Goal: Task Accomplishment & Management: Manage account settings

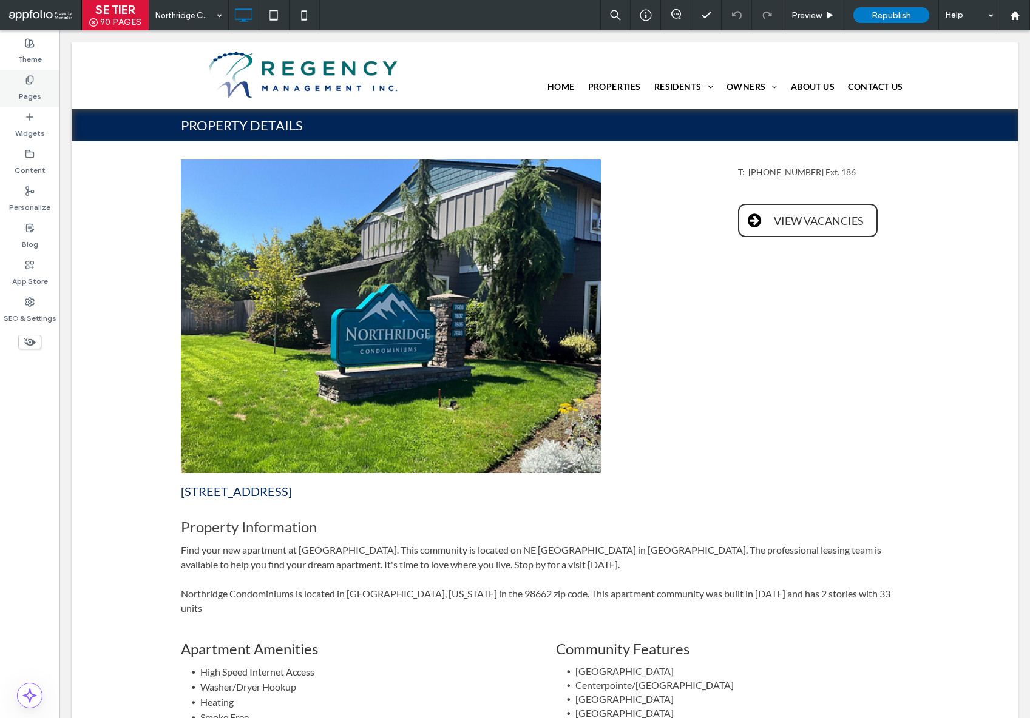
click at [36, 73] on div "Pages" at bounding box center [29, 88] width 59 height 37
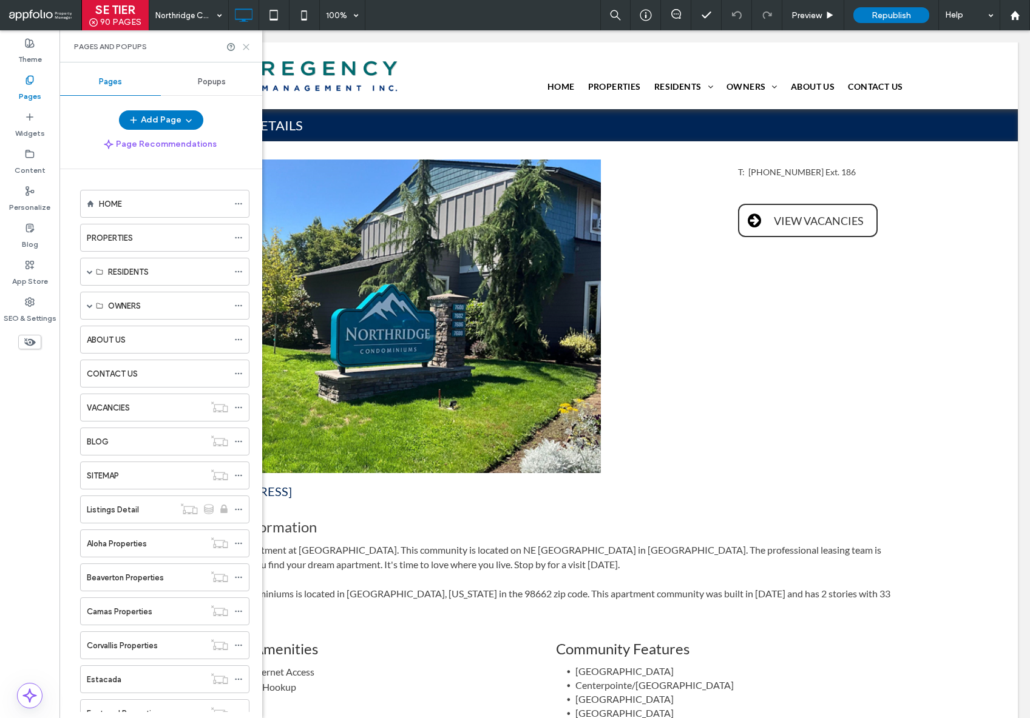
click at [246, 49] on icon at bounding box center [245, 46] width 9 height 9
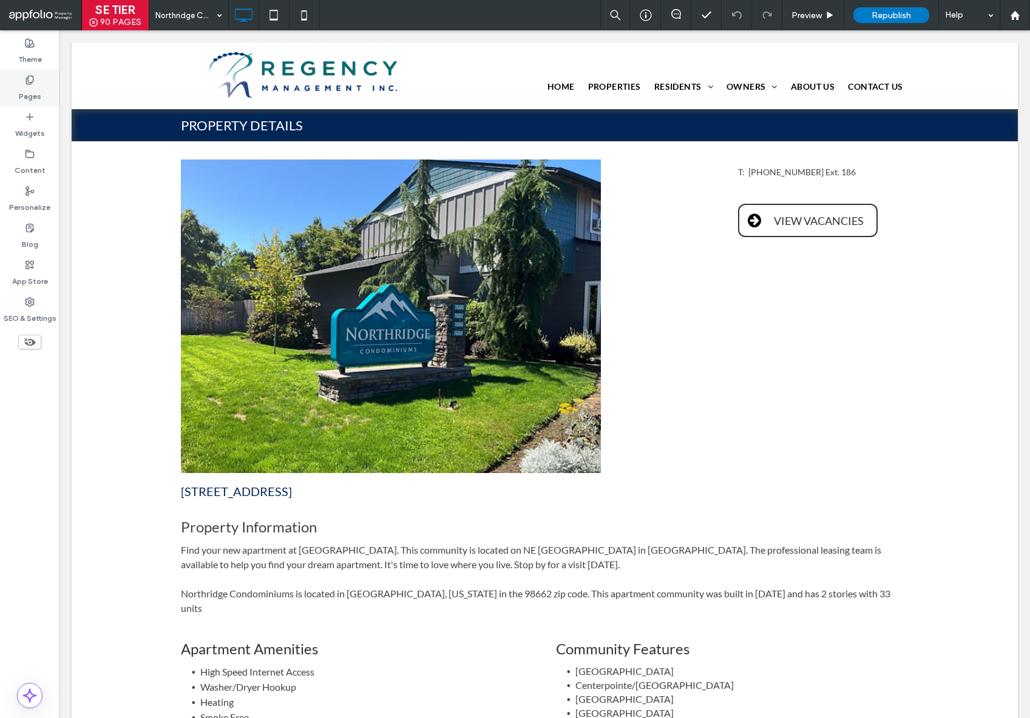
click at [27, 85] on label "Pages" at bounding box center [30, 93] width 22 height 17
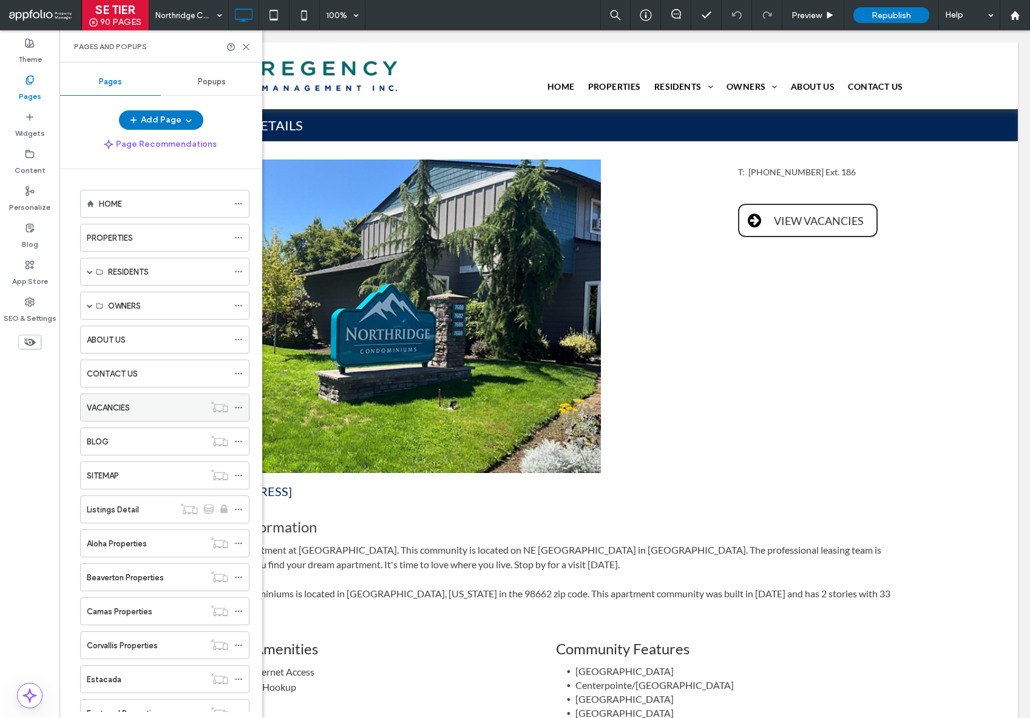
click at [135, 400] on div "VACANCIES" at bounding box center [146, 407] width 118 height 27
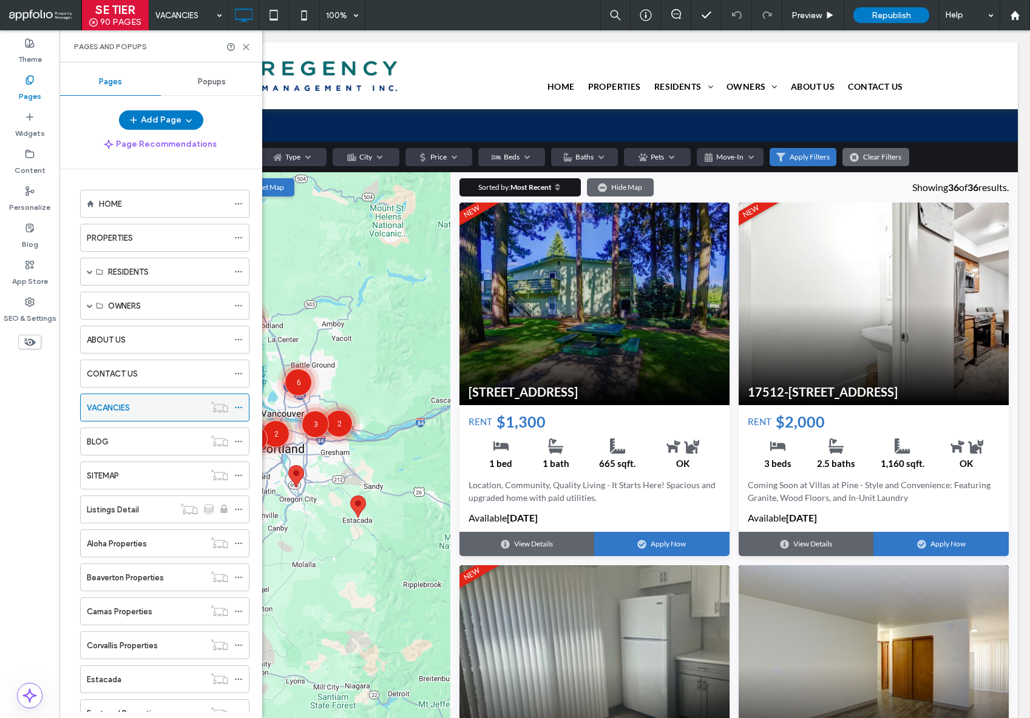
click at [238, 408] on use at bounding box center [238, 408] width 7 height 2
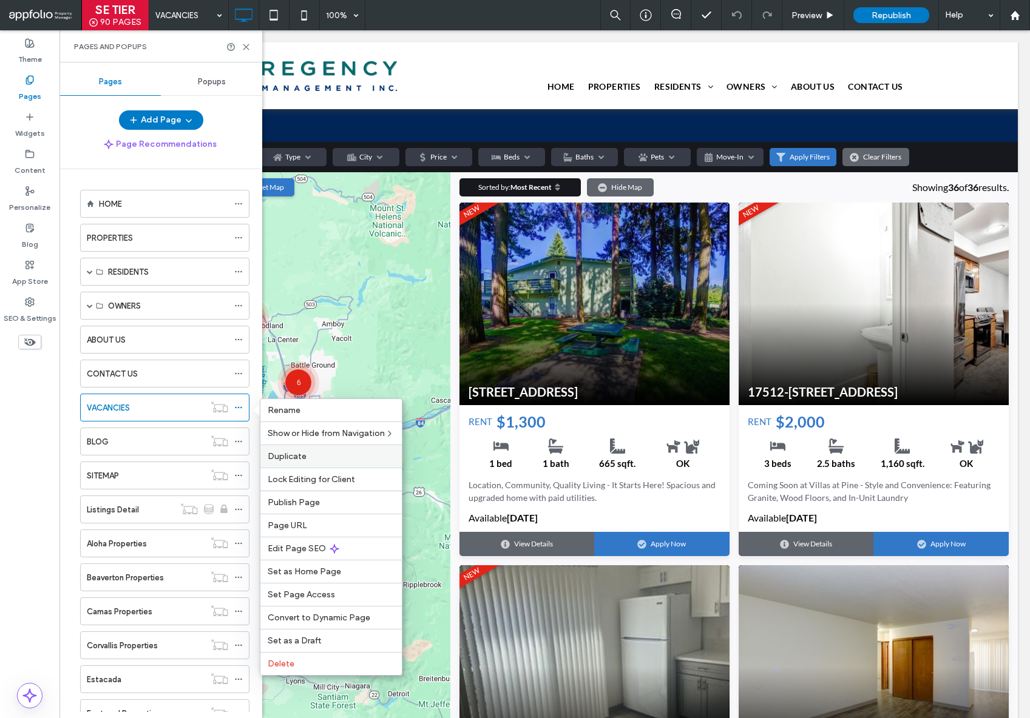
click at [322, 454] on label "Duplicate" at bounding box center [331, 456] width 127 height 10
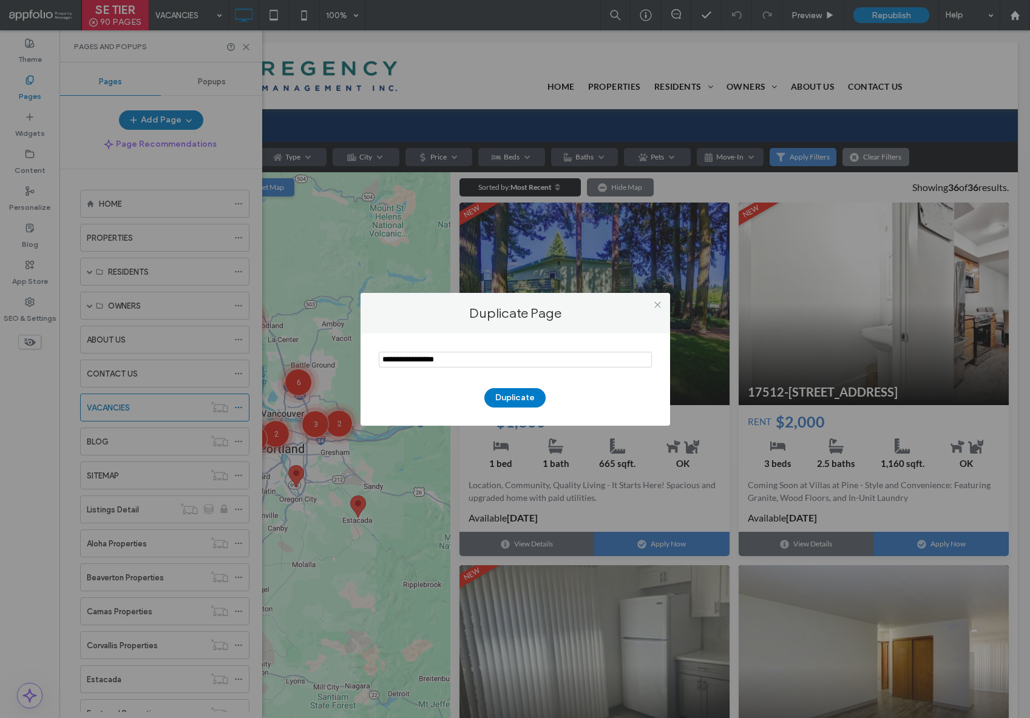
drag, startPoint x: 411, startPoint y: 359, endPoint x: 353, endPoint y: 360, distance: 58.9
click at [353, 360] on div "Duplicate Page Duplicate" at bounding box center [515, 359] width 1030 height 718
type input "**********"
click at [522, 400] on button "Duplicate" at bounding box center [514, 397] width 61 height 19
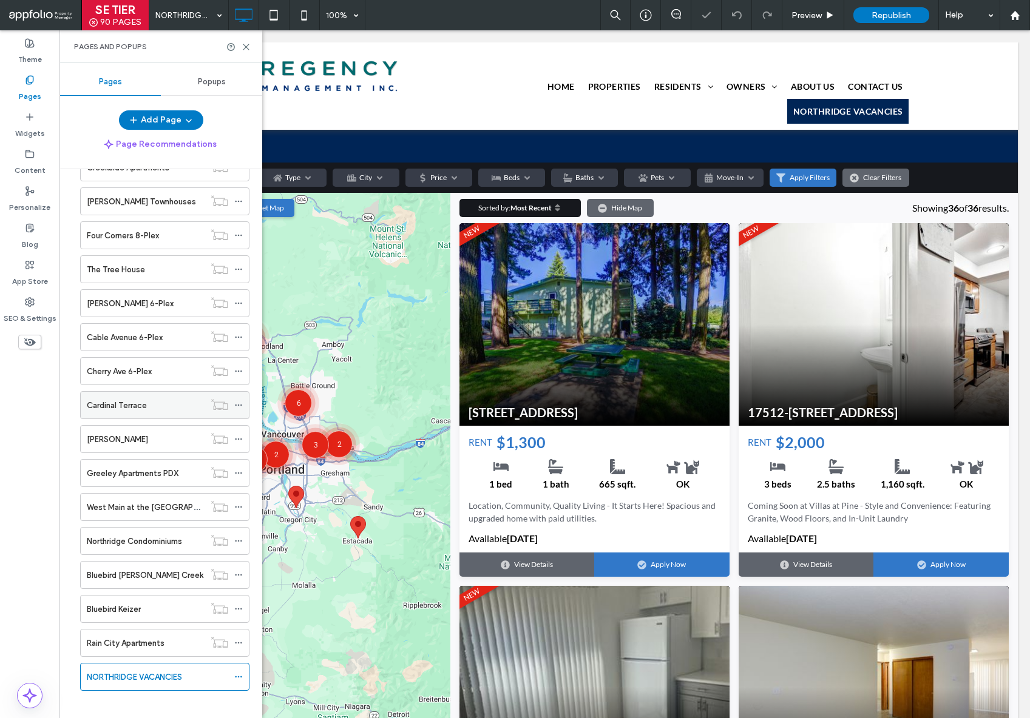
scroll to position [2526, 0]
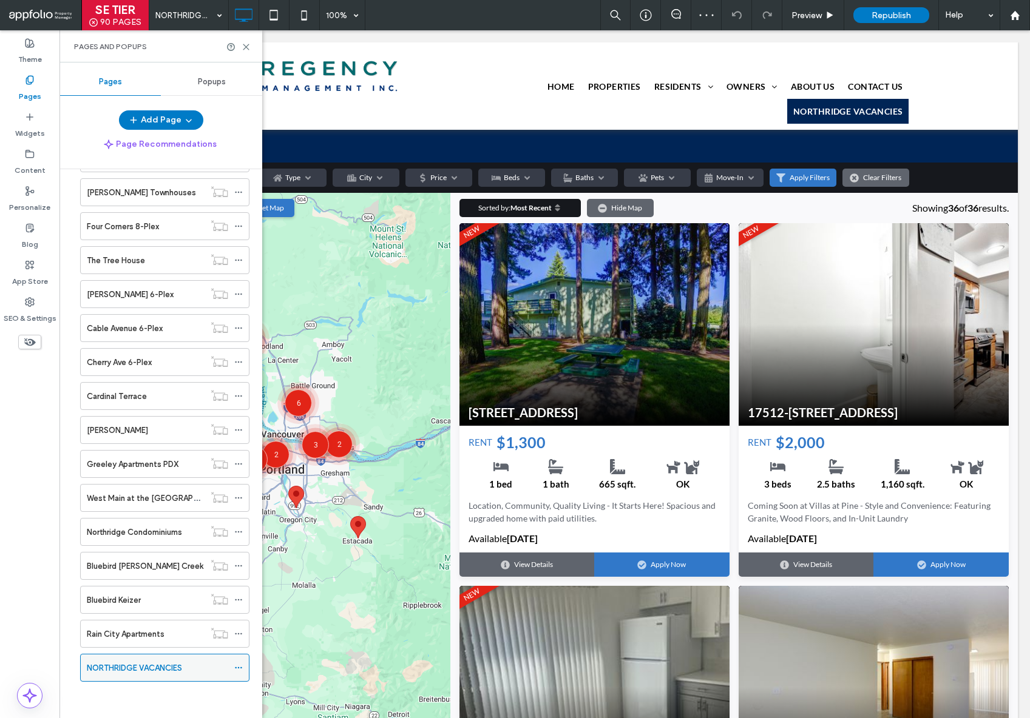
click at [238, 665] on icon at bounding box center [238, 668] width 8 height 8
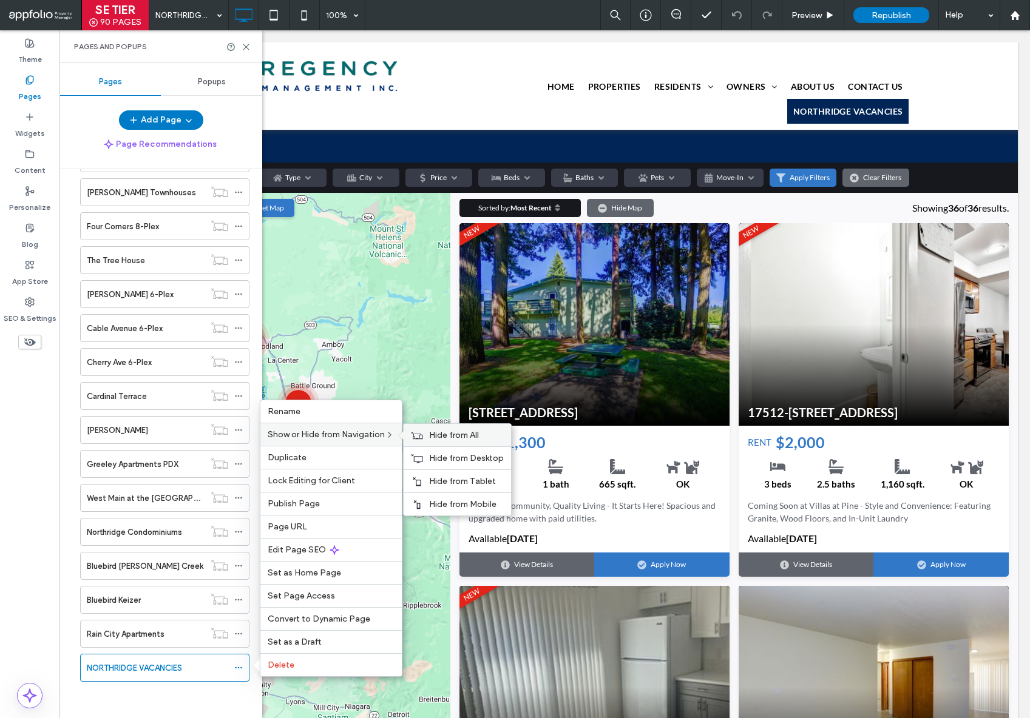
click at [464, 436] on span "Hide from All" at bounding box center [454, 435] width 50 height 10
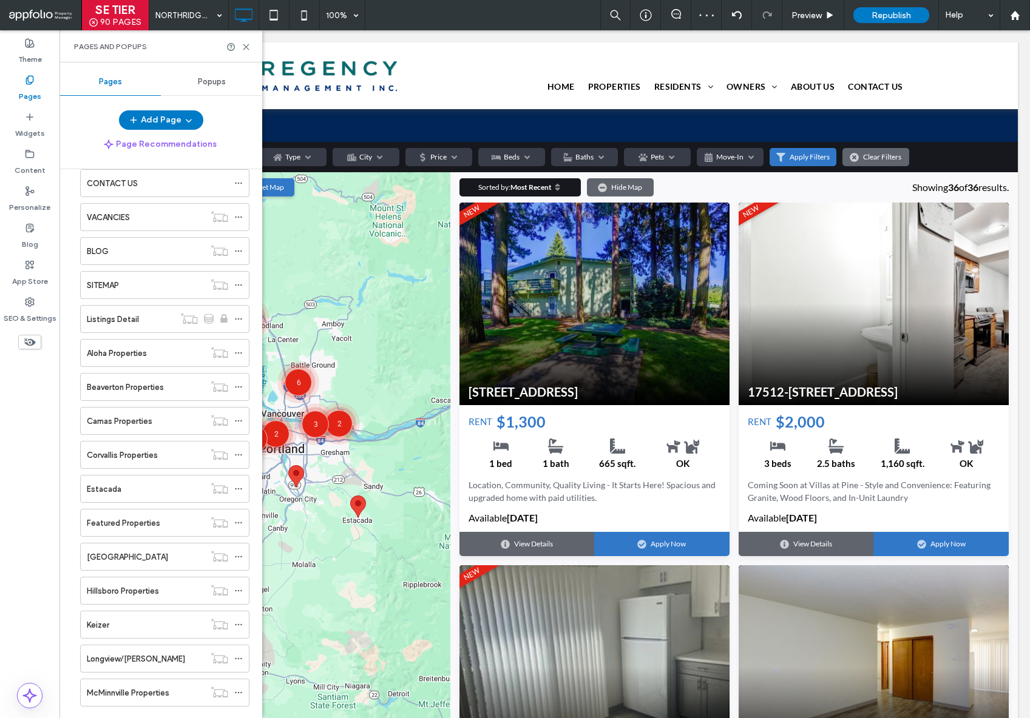
scroll to position [0, 0]
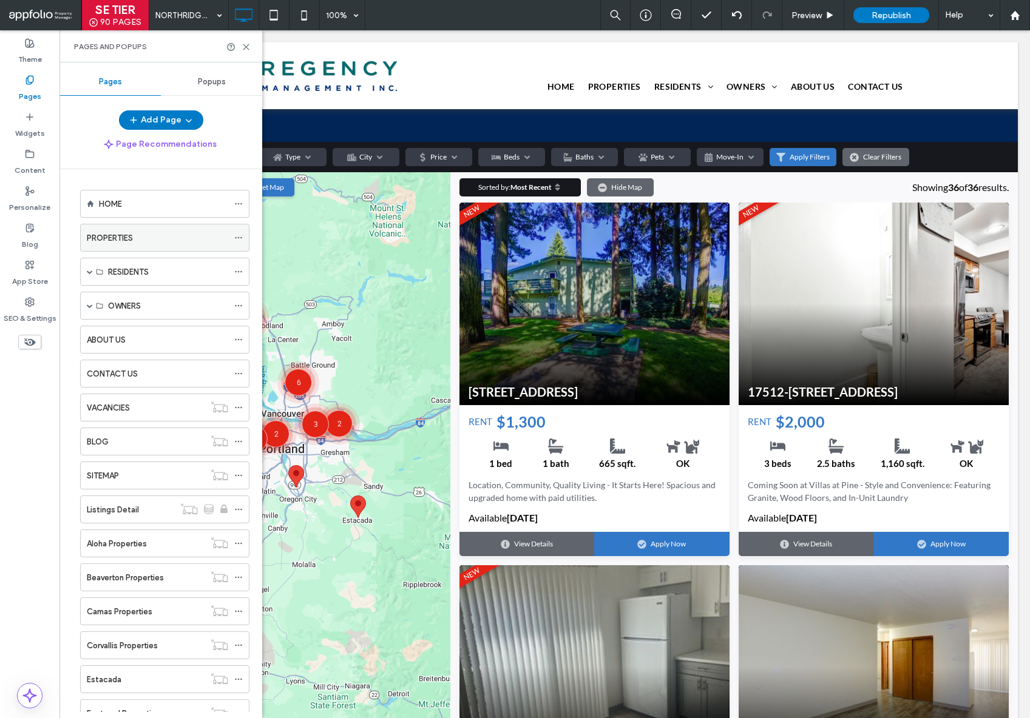
click at [124, 238] on label "PROPERTIES" at bounding box center [110, 238] width 46 height 21
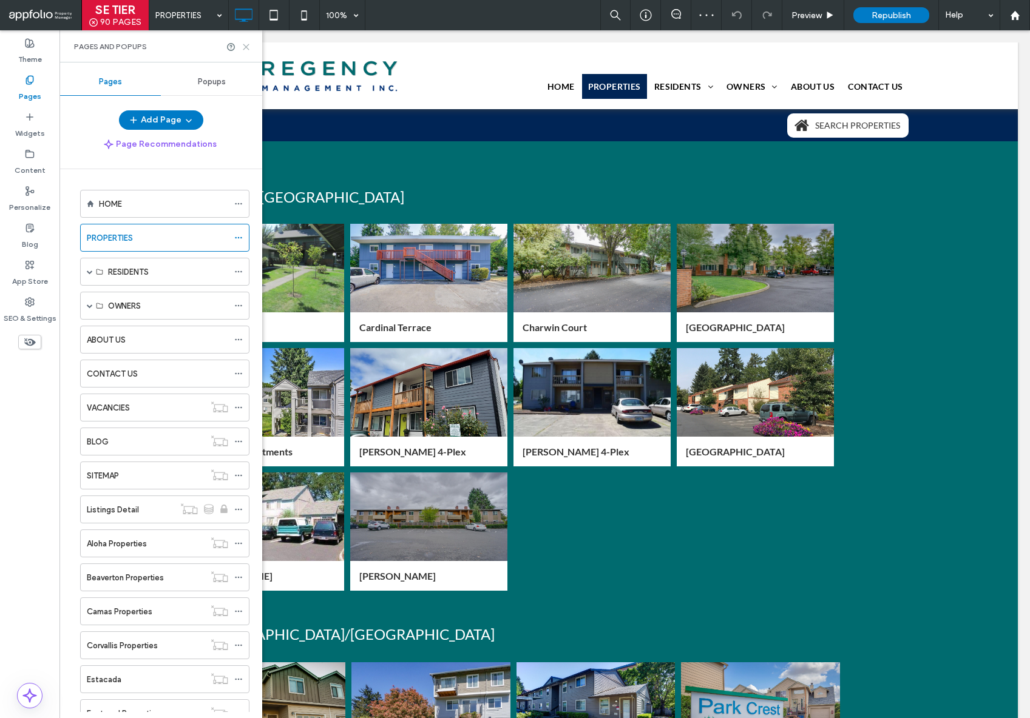
click at [247, 46] on use at bounding box center [245, 46] width 5 height 5
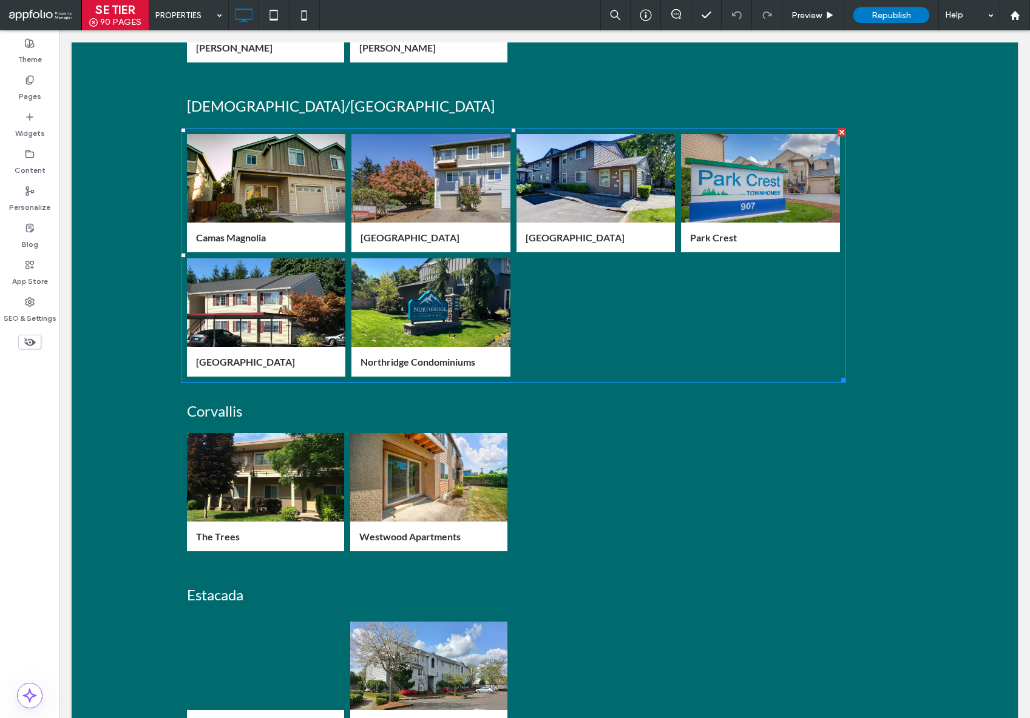
scroll to position [527, 0]
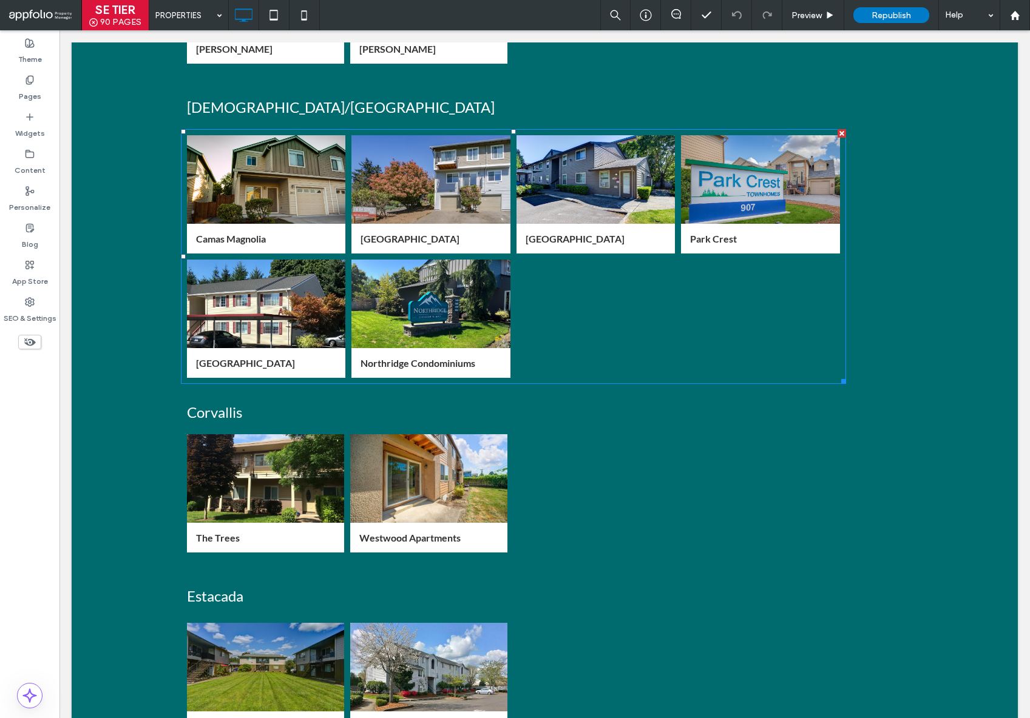
click at [436, 291] on link at bounding box center [430, 304] width 159 height 89
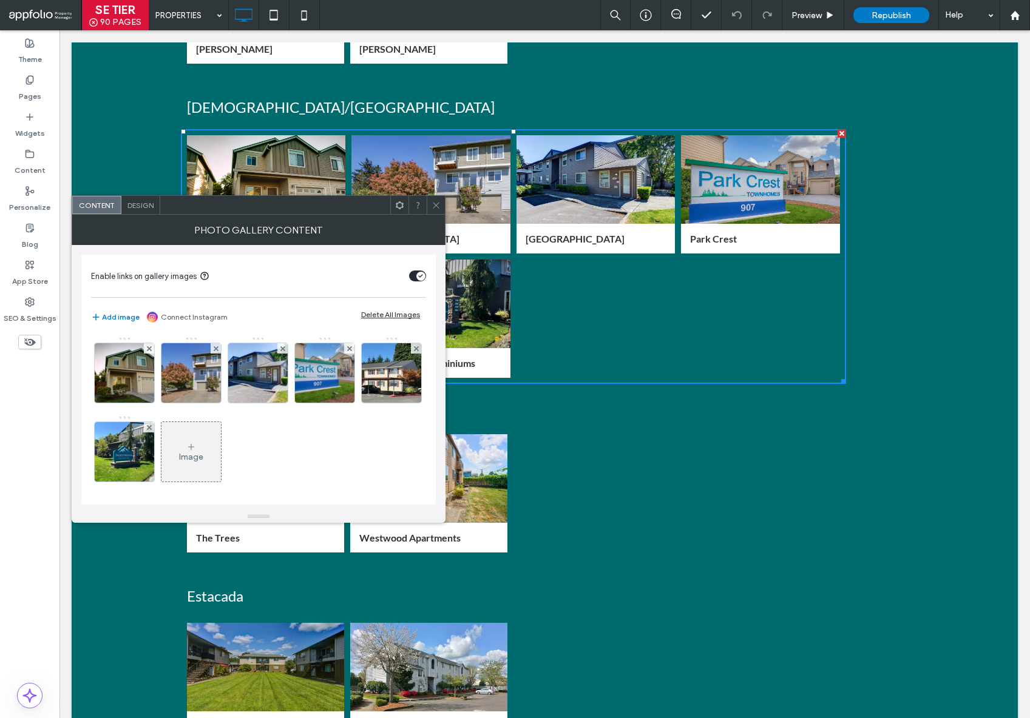
drag, startPoint x: 438, startPoint y: 206, endPoint x: 442, endPoint y: 201, distance: 6.4
click at [437, 206] on icon at bounding box center [435, 205] width 9 height 9
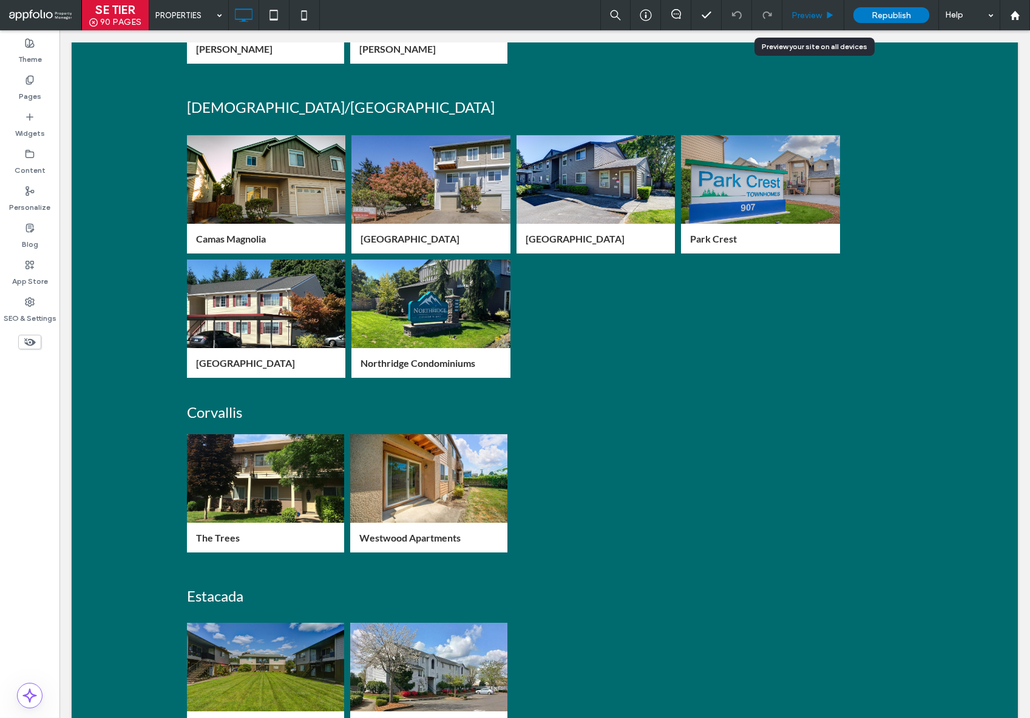
click at [800, 8] on div "Preview" at bounding box center [813, 15] width 62 height 30
click at [799, 13] on span "Preview" at bounding box center [806, 15] width 30 height 10
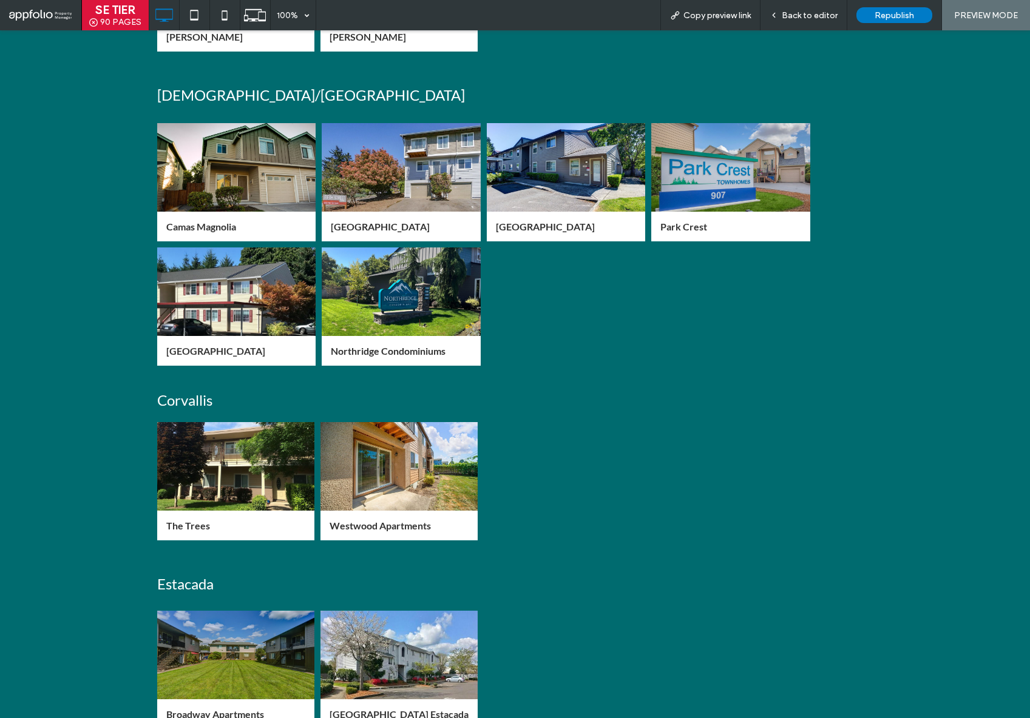
click at [382, 311] on link at bounding box center [401, 292] width 159 height 89
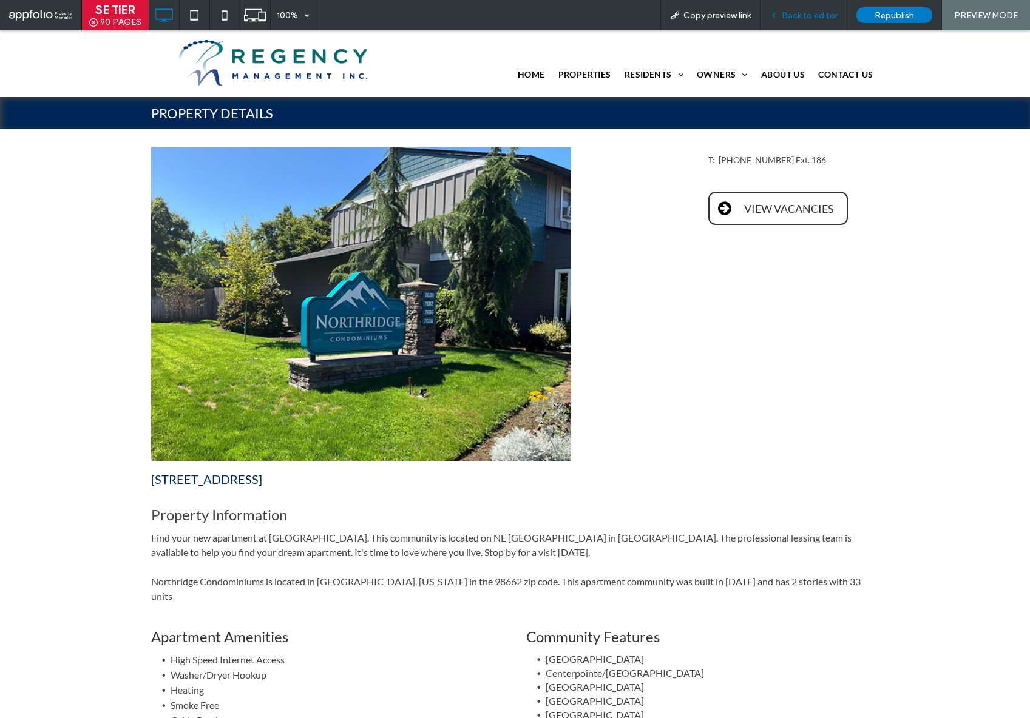
click at [815, 19] on span "Back to editor" at bounding box center [809, 15] width 56 height 10
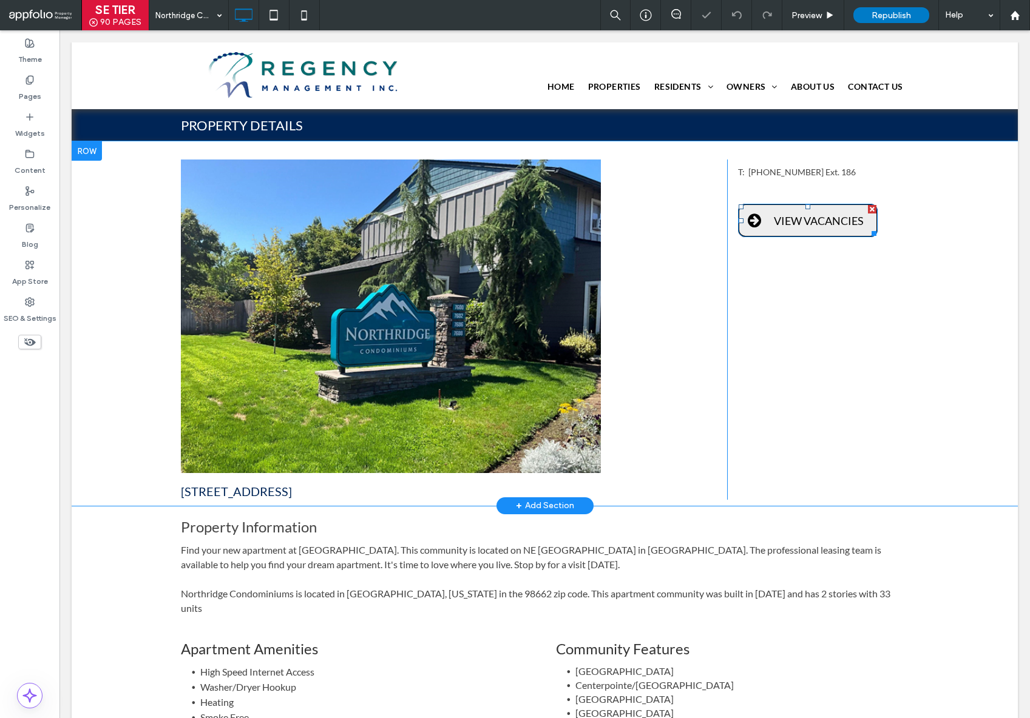
click at [785, 221] on span "VIEW VACANCIES" at bounding box center [818, 220] width 98 height 25
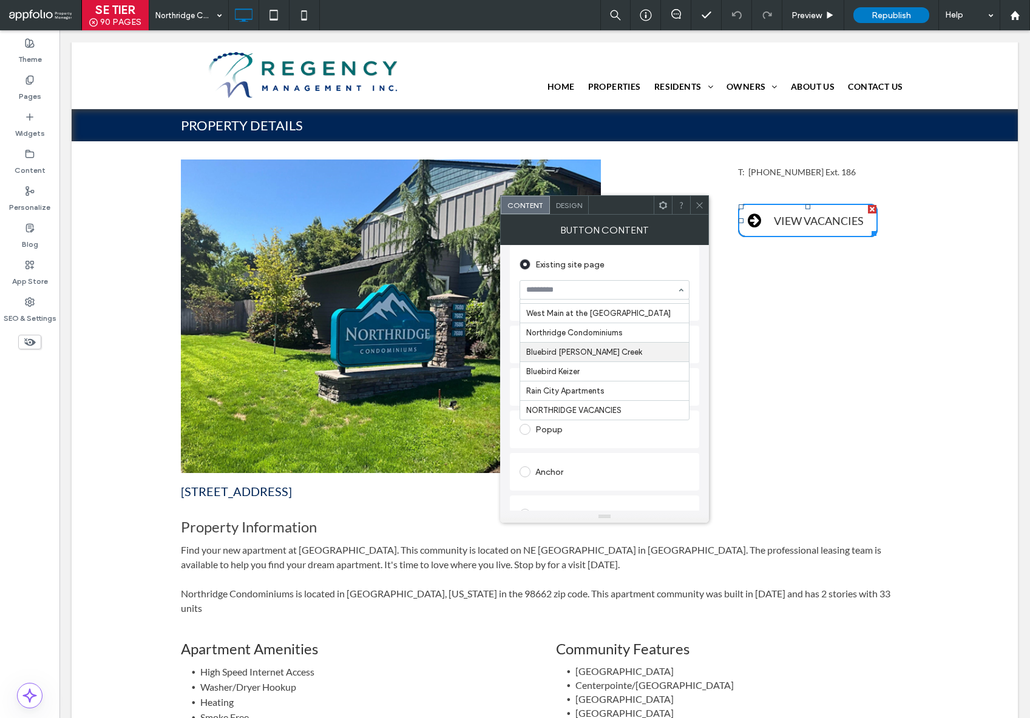
scroll to position [88, 0]
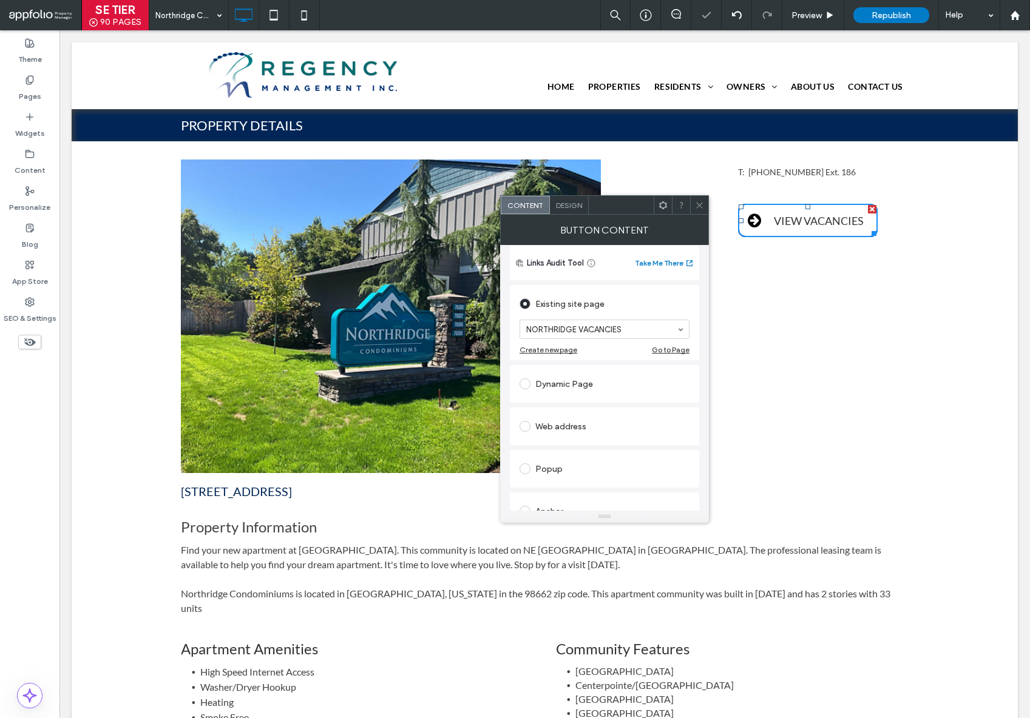
click at [757, 342] on div "T: [PHONE_NUMBER] Ext. 186 VIEW VACANCIES Click To Paste" at bounding box center [818, 330] width 182 height 340
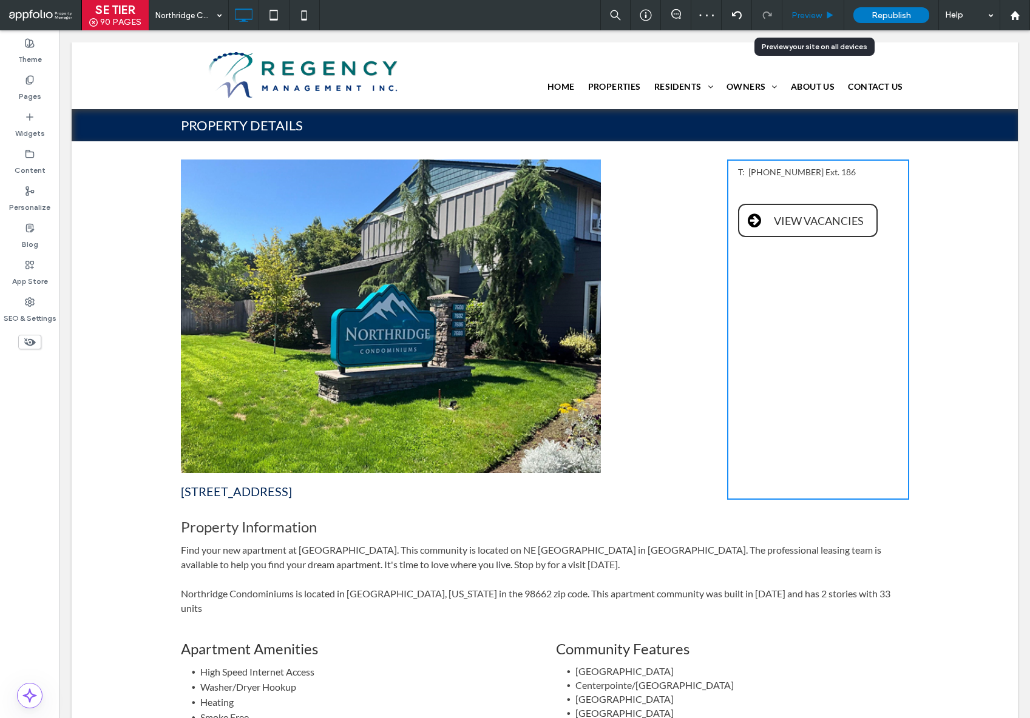
click at [819, 16] on span "Preview" at bounding box center [806, 15] width 30 height 10
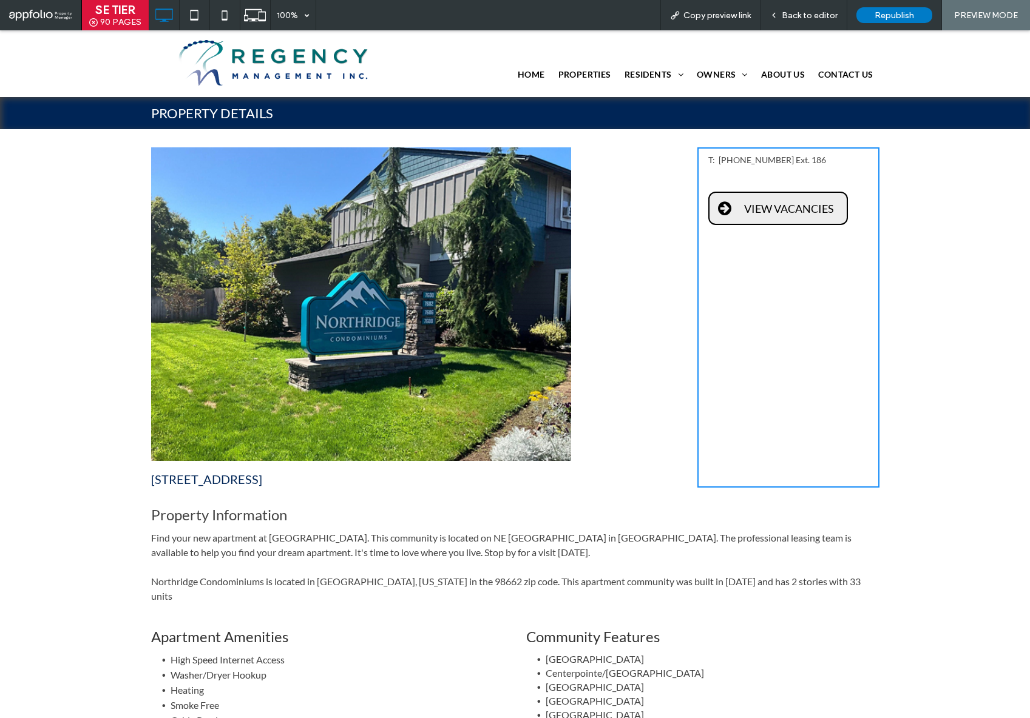
click at [754, 206] on span "VIEW VACANCIES" at bounding box center [789, 208] width 98 height 25
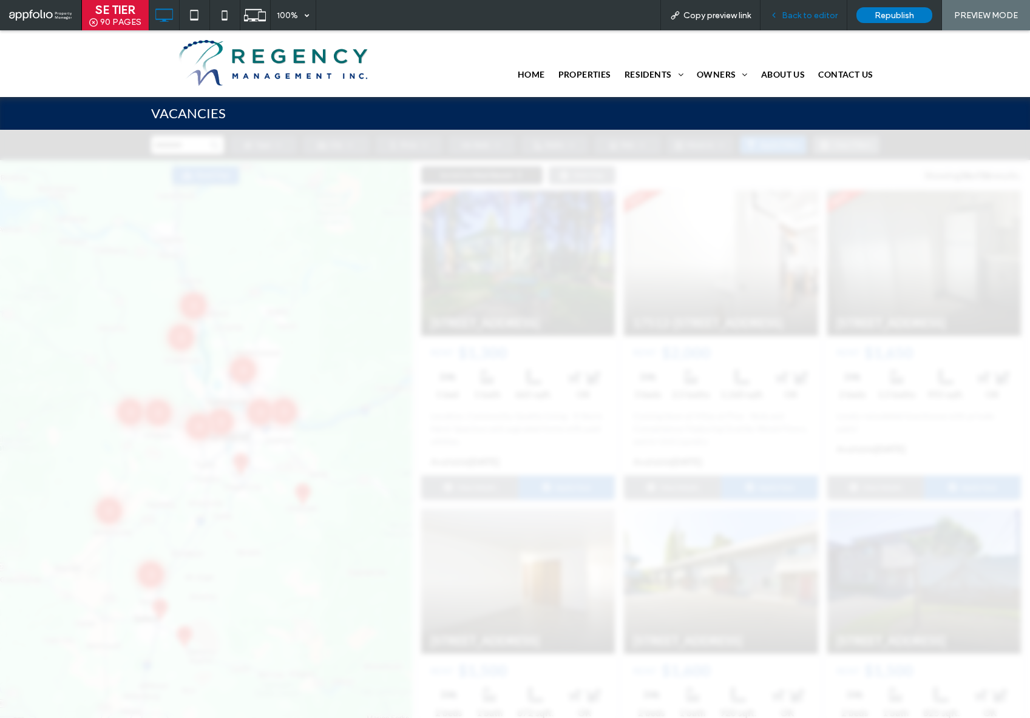
click at [817, 13] on span "Back to editor" at bounding box center [809, 15] width 56 height 10
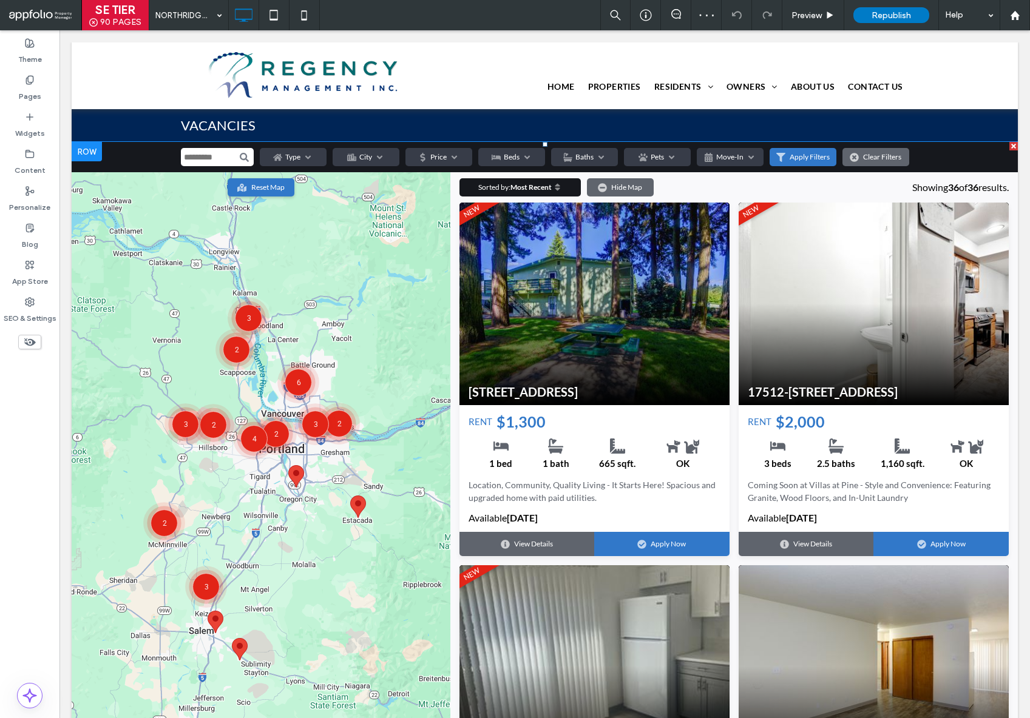
click at [592, 396] on span at bounding box center [545, 486] width 946 height 688
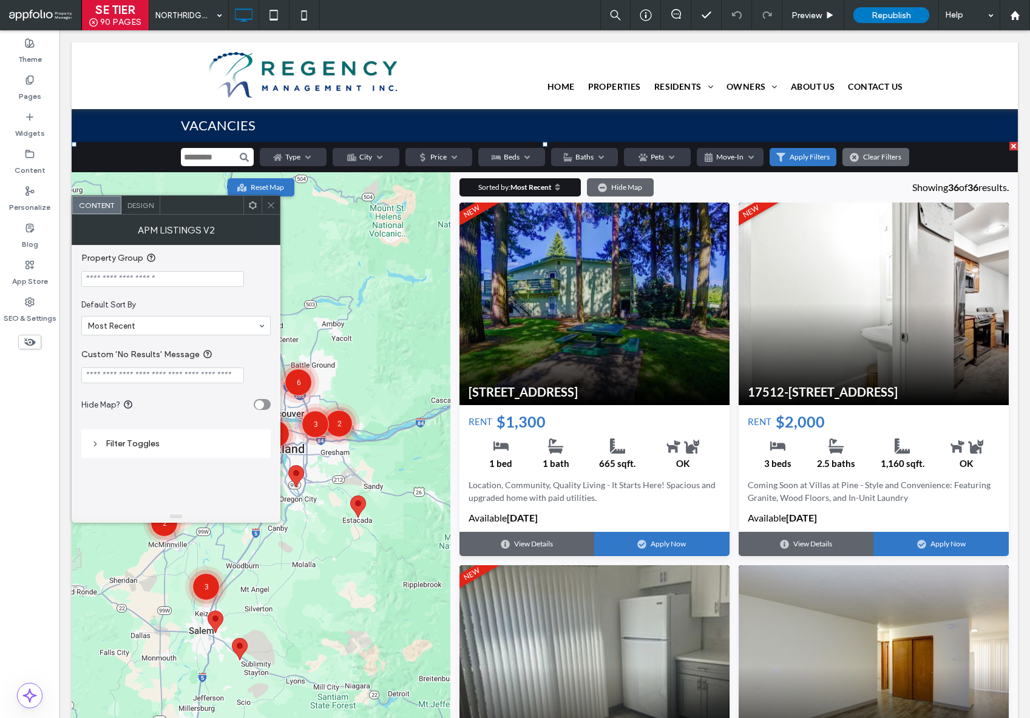
click at [177, 282] on input "Property Group" at bounding box center [162, 279] width 163 height 16
paste input "**********"
type input "**********"
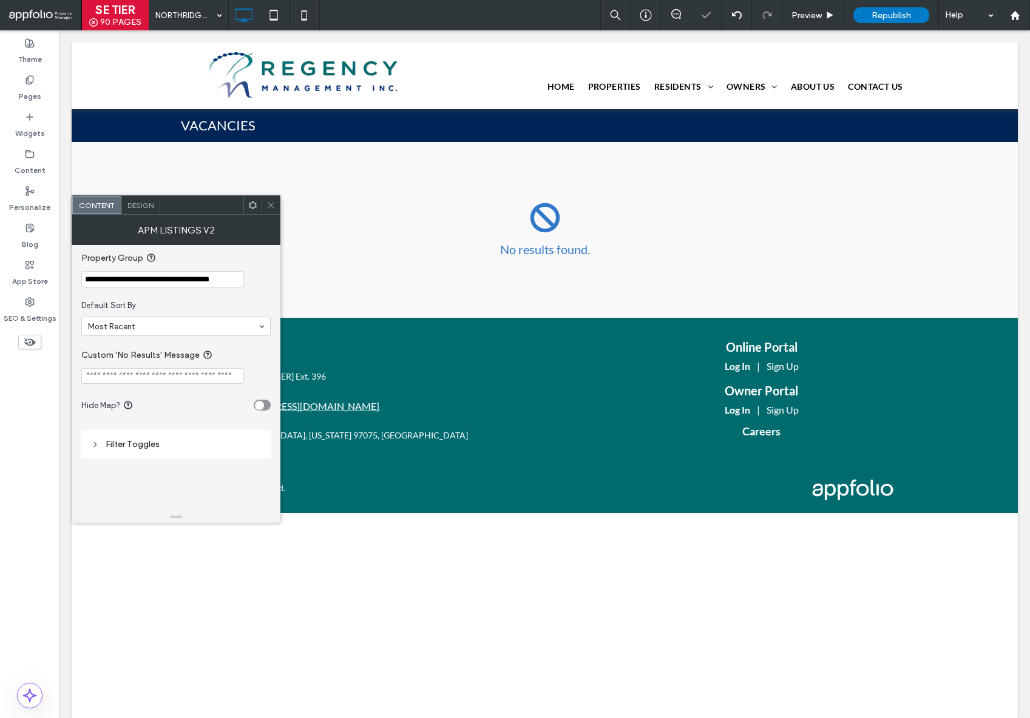
click at [213, 280] on input "**********" at bounding box center [162, 279] width 163 height 16
click at [209, 280] on input "Property Group" at bounding box center [162, 279] width 163 height 16
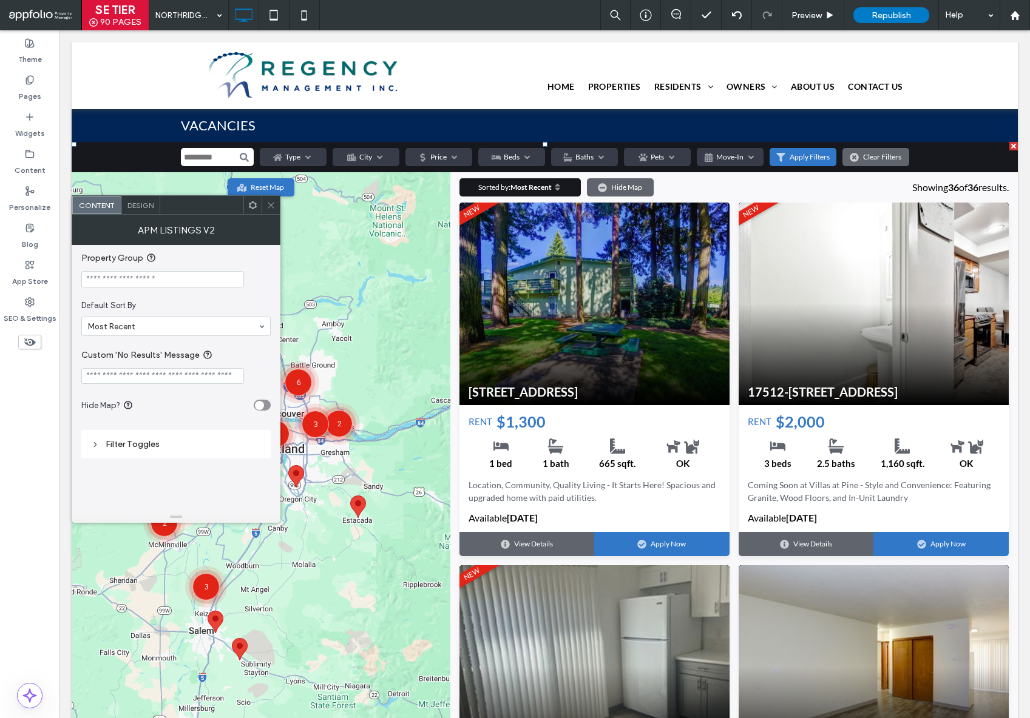
click at [175, 280] on input "Property Group" at bounding box center [162, 279] width 163 height 16
paste input "**********"
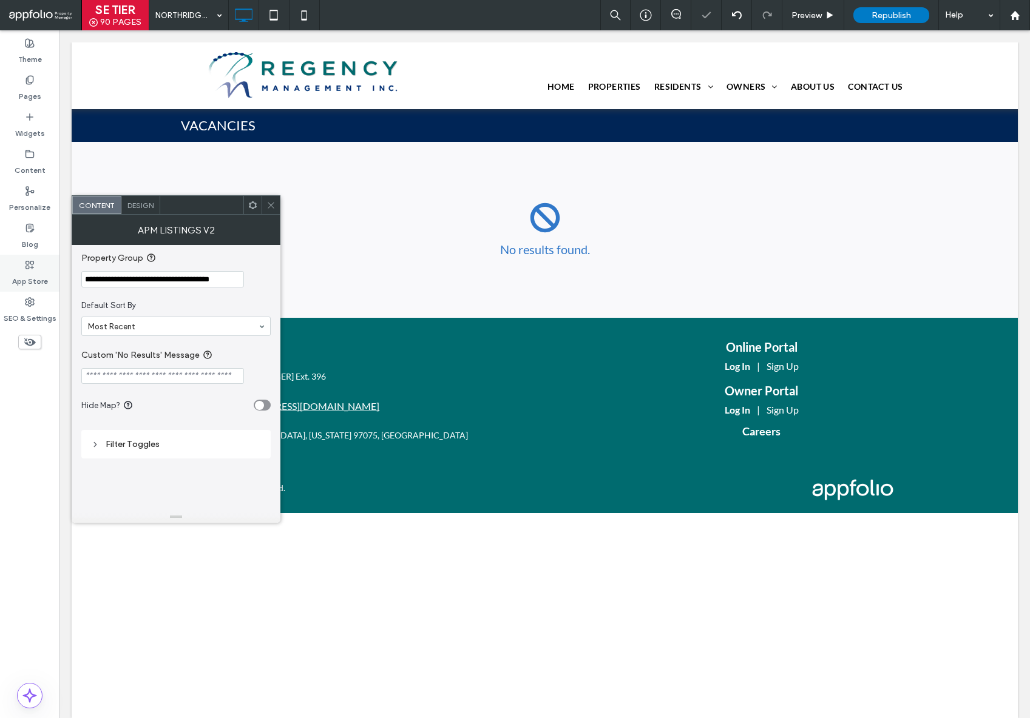
drag, startPoint x: 144, startPoint y: 277, endPoint x: 10, endPoint y: 265, distance: 135.2
click at [10, 265] on body ".wqwq-1{fill:#231f20;} .cls-1q, .cls-2q { fill-rule: evenodd; } .cls-2q { fill:…" at bounding box center [515, 359] width 1030 height 718
click at [200, 262] on label "Property Group" at bounding box center [173, 258] width 184 height 15
click at [228, 276] on input "**********" at bounding box center [162, 279] width 163 height 16
drag, startPoint x: 192, startPoint y: 276, endPoint x: 47, endPoint y: 277, distance: 145.0
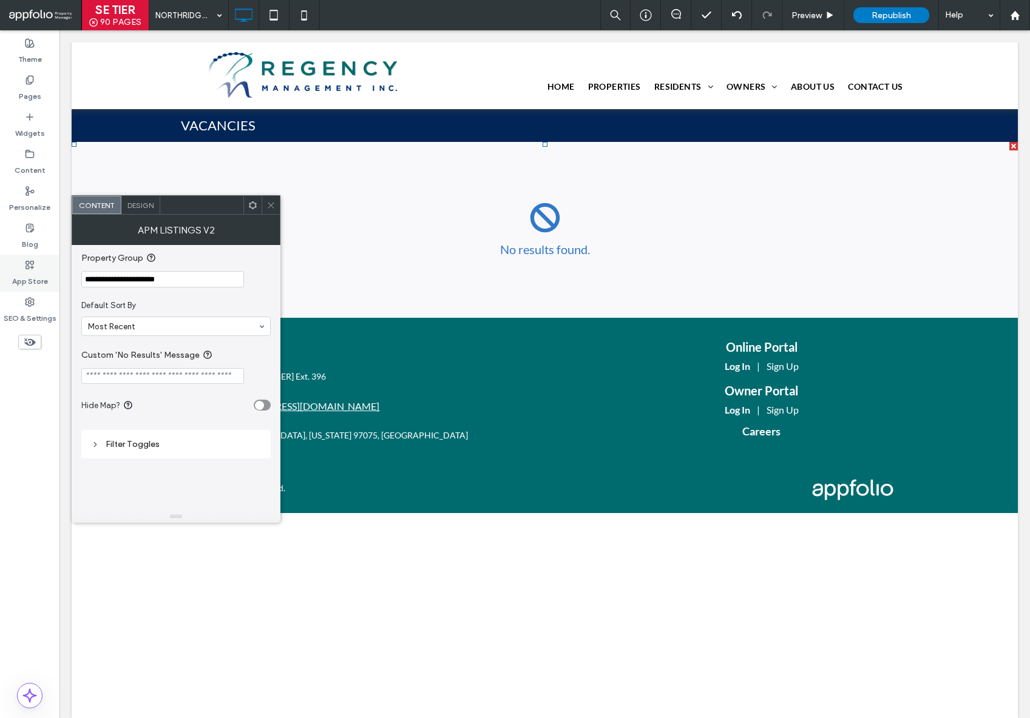
click at [41, 277] on body ".wqwq-1{fill:#231f20;} .cls-1q, .cls-2q { fill-rule: evenodd; } .cls-2q { fill:…" at bounding box center [515, 359] width 1030 height 718
paste input "**********"
drag, startPoint x: 204, startPoint y: 312, endPoint x: 69, endPoint y: 277, distance: 139.2
type input "**********"
click at [207, 278] on input "**********" at bounding box center [162, 279] width 163 height 16
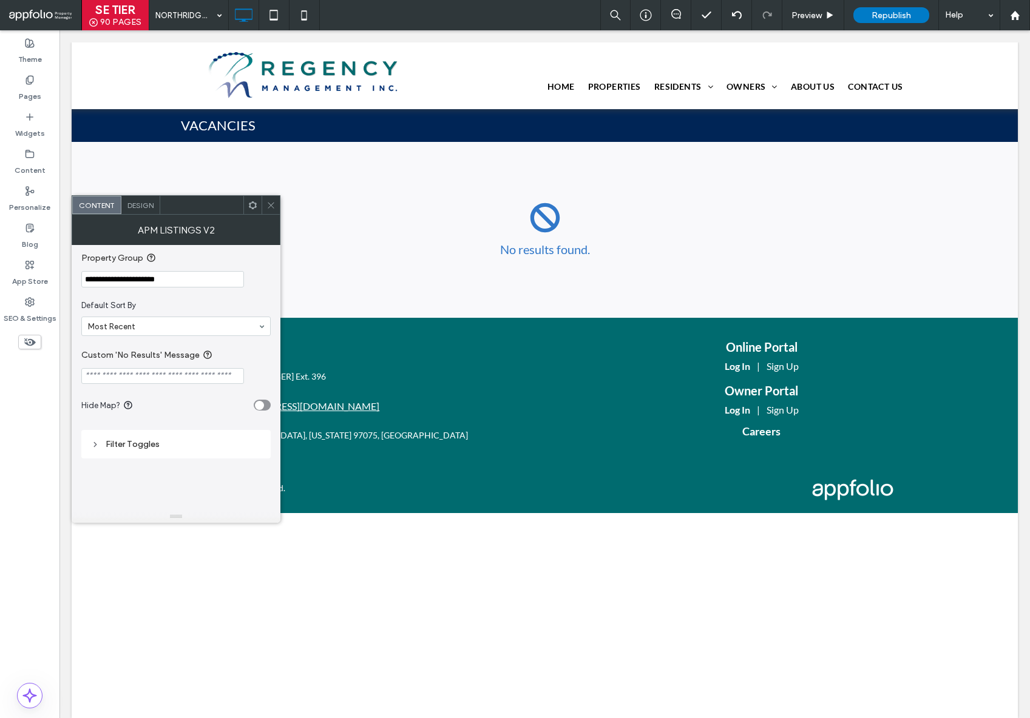
drag, startPoint x: 207, startPoint y: 275, endPoint x: 88, endPoint y: 277, distance: 118.9
click at [88, 277] on input "**********" at bounding box center [162, 279] width 163 height 16
click at [218, 276] on input "**********" at bounding box center [162, 279] width 163 height 16
drag, startPoint x: 218, startPoint y: 276, endPoint x: 7, endPoint y: 241, distance: 214.1
click at [36, 268] on body ".wqwq-1{fill:#231f20;} .cls-1q, .cls-2q { fill-rule: evenodd; } .cls-2q { fill:…" at bounding box center [515, 359] width 1030 height 718
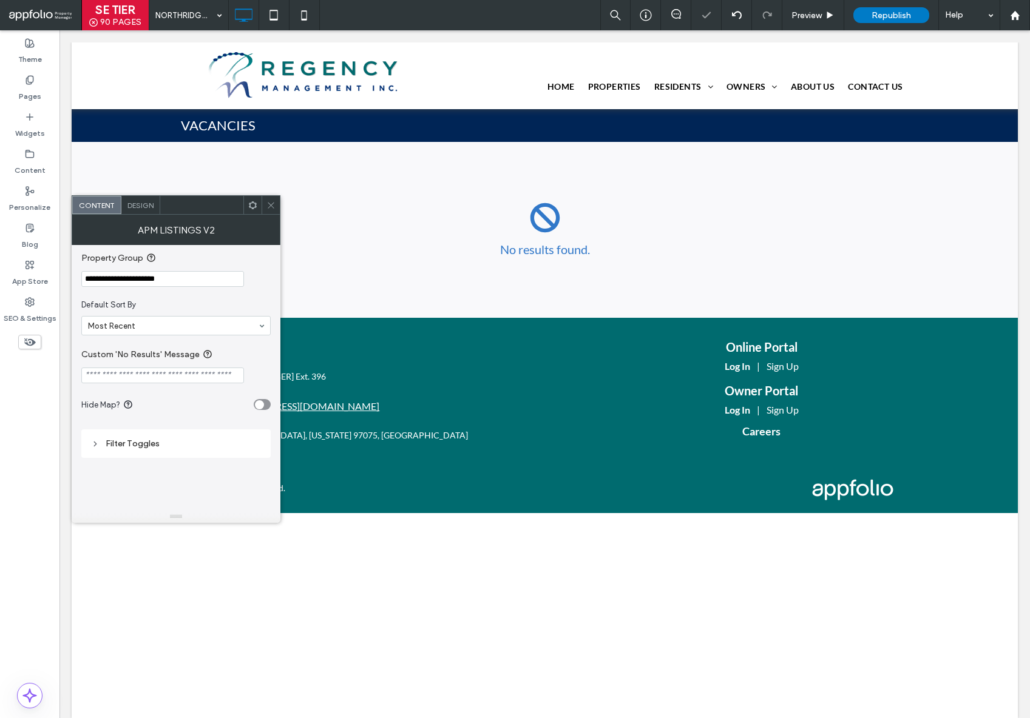
drag, startPoint x: 271, startPoint y: 206, endPoint x: 278, endPoint y: 204, distance: 7.5
click at [270, 206] on use at bounding box center [271, 205] width 6 height 6
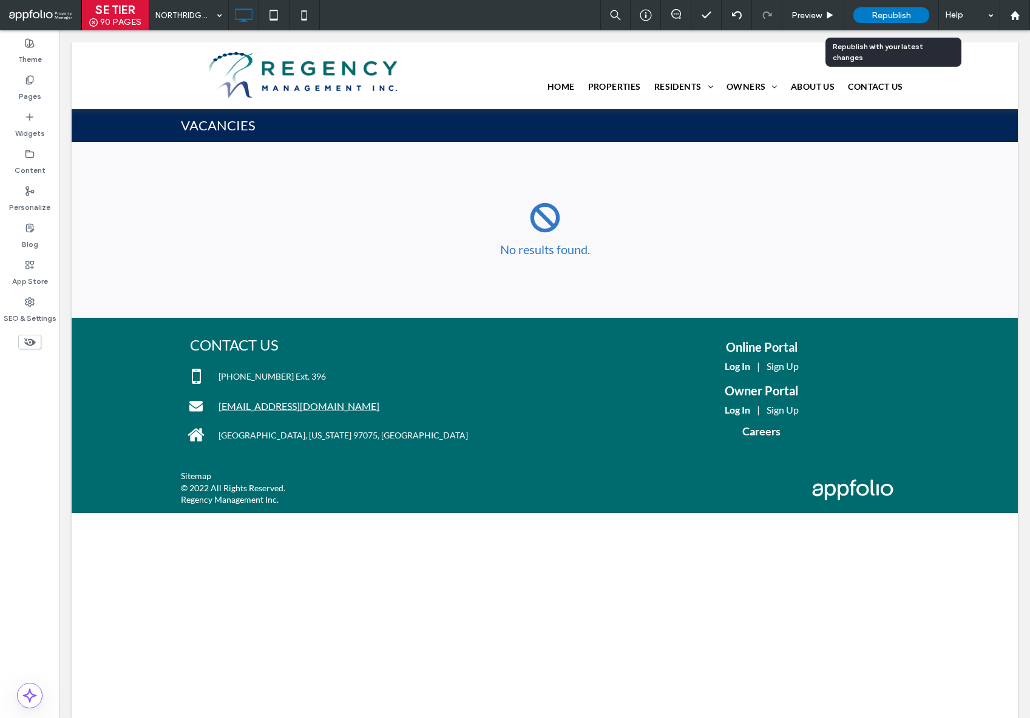
click at [876, 11] on span "Republish" at bounding box center [890, 15] width 39 height 10
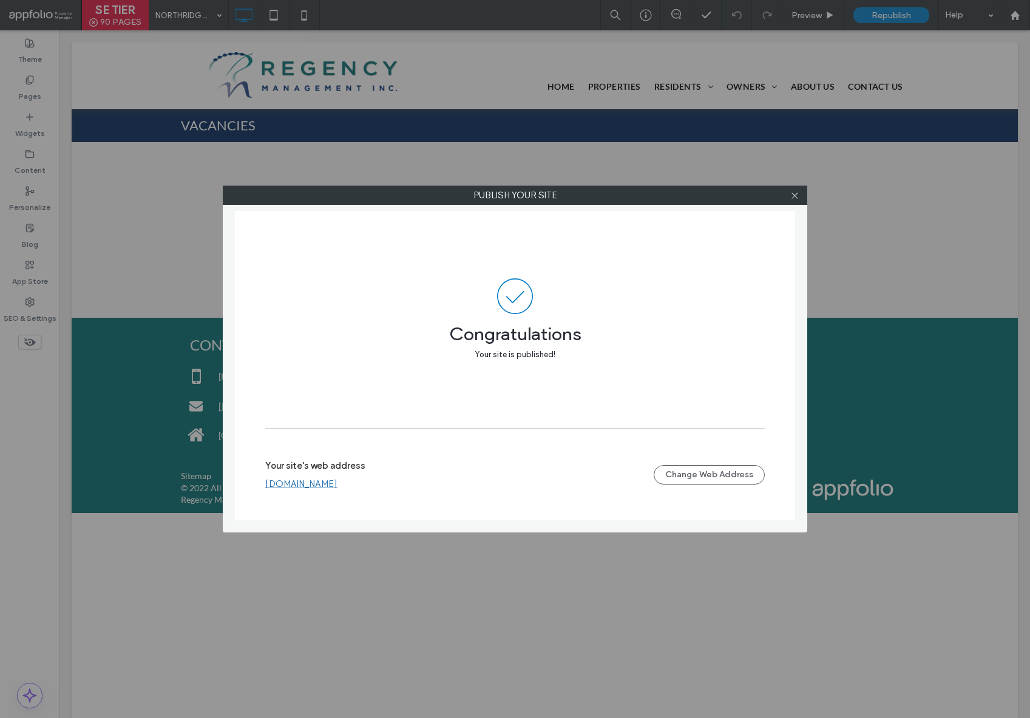
drag, startPoint x: 791, startPoint y: 196, endPoint x: 741, endPoint y: 183, distance: 51.5
click at [791, 195] on icon at bounding box center [794, 195] width 9 height 9
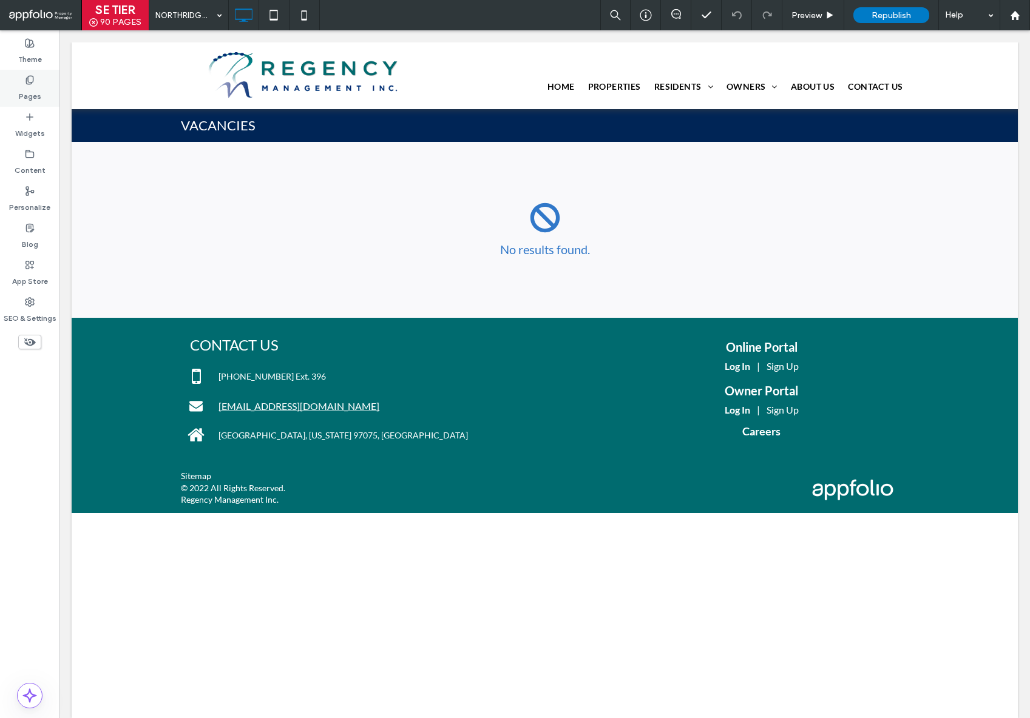
click at [19, 81] on div "Pages" at bounding box center [29, 88] width 59 height 37
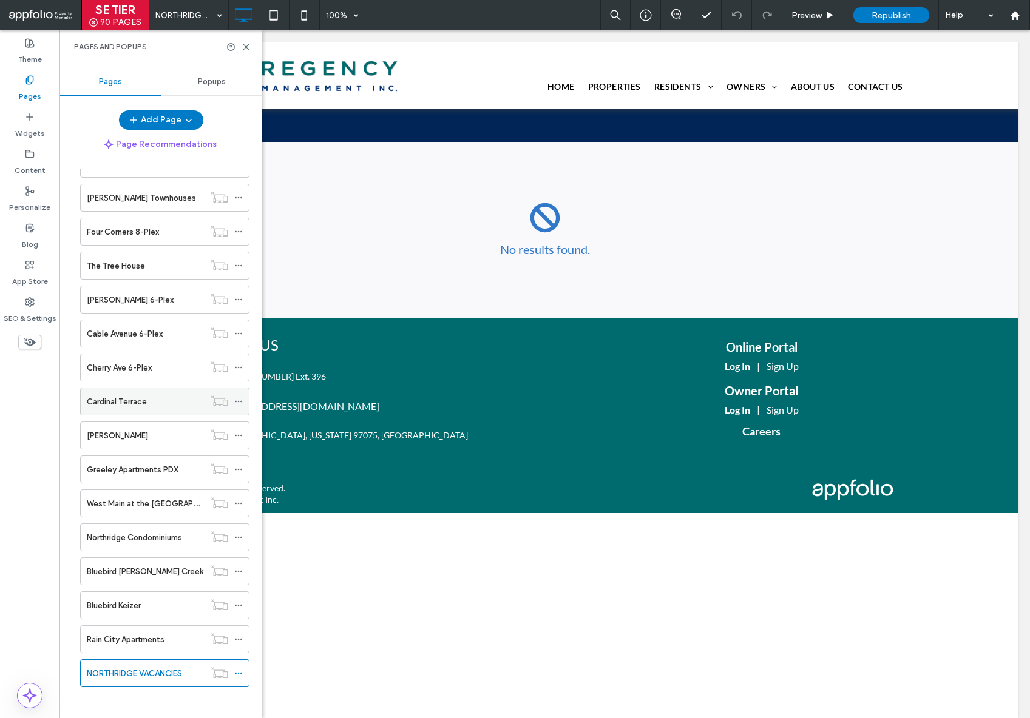
scroll to position [2526, 0]
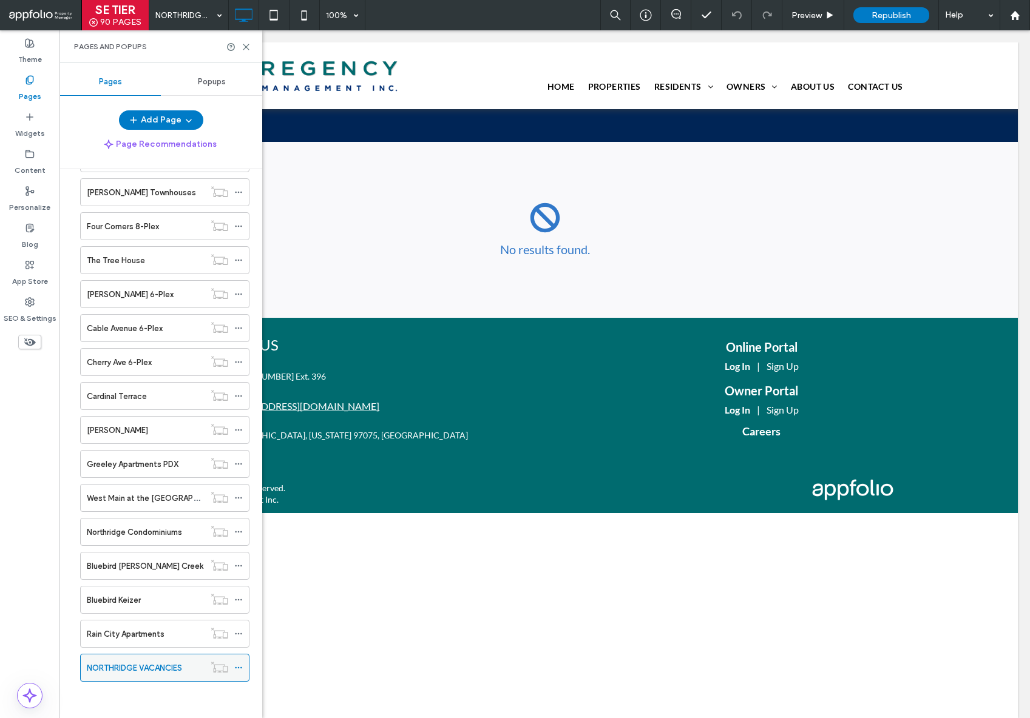
click at [238, 667] on use at bounding box center [238, 668] width 7 height 2
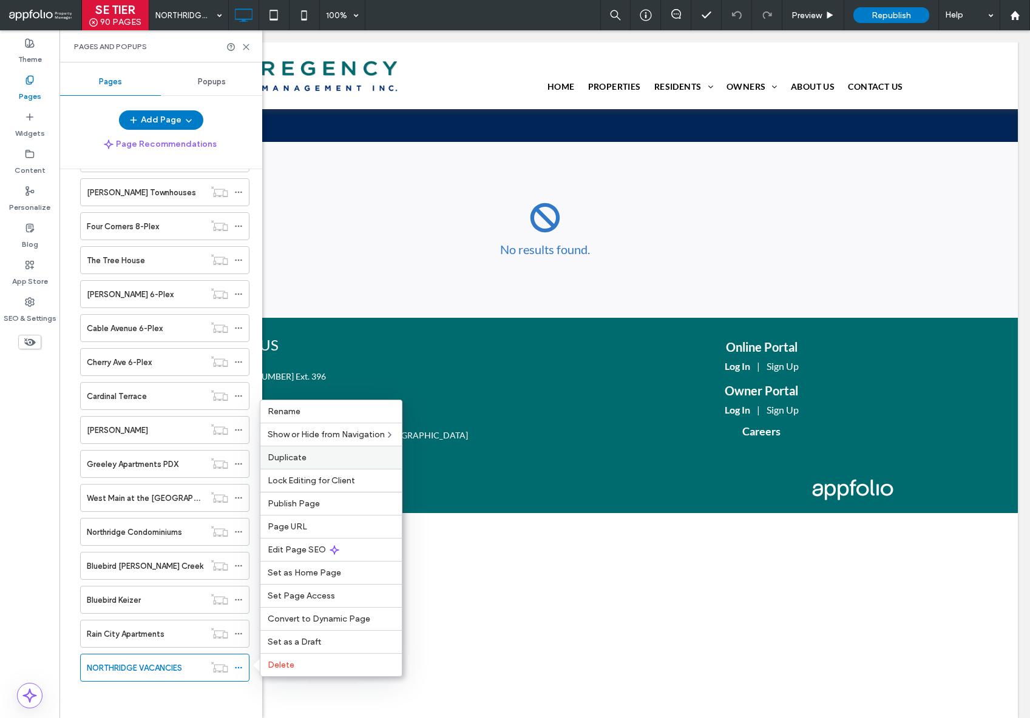
click at [344, 454] on label "Duplicate" at bounding box center [331, 458] width 127 height 10
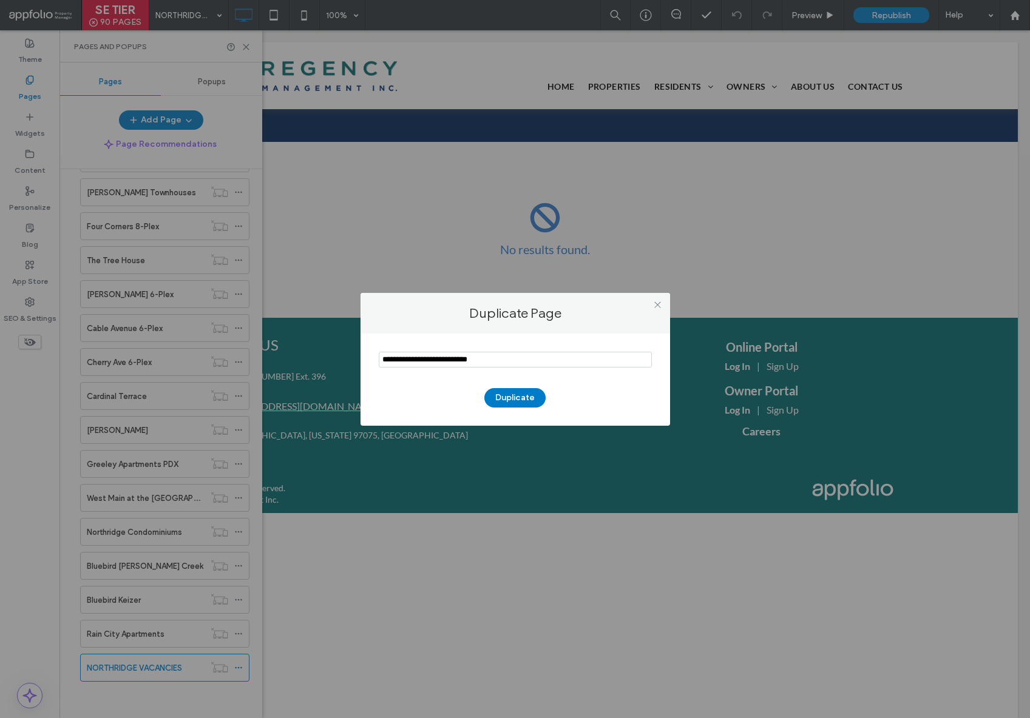
drag, startPoint x: 464, startPoint y: 359, endPoint x: 336, endPoint y: 359, distance: 128.6
click at [336, 359] on div "Duplicate Page Duplicate" at bounding box center [515, 359] width 1030 height 718
type input "**********"
click at [518, 397] on button "Duplicate" at bounding box center [514, 397] width 61 height 19
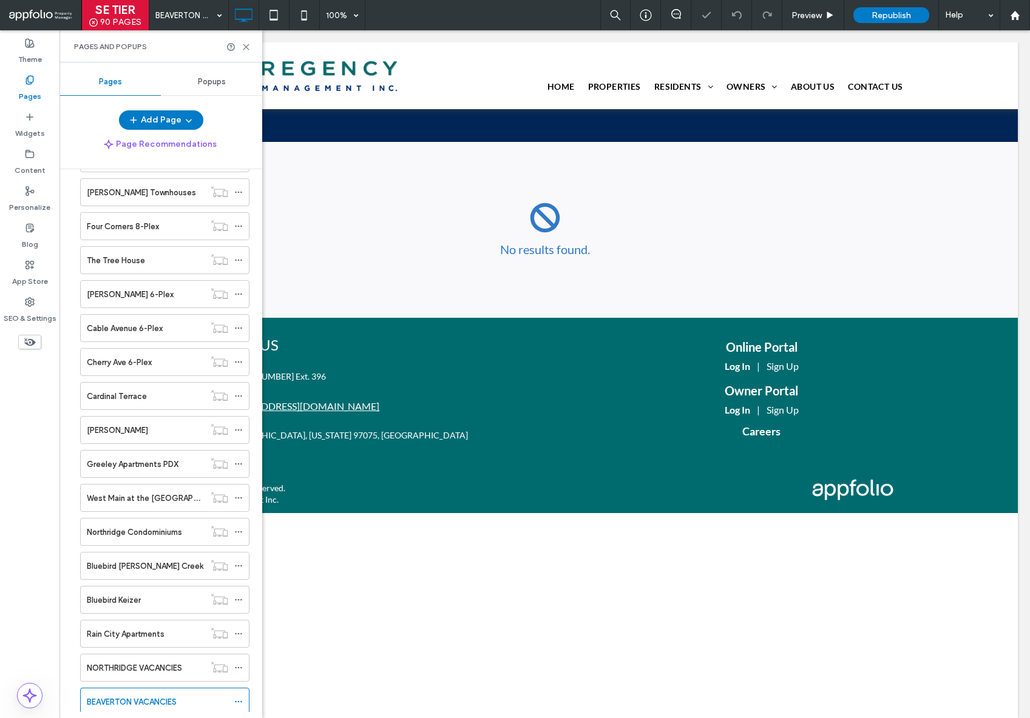
drag, startPoint x: 242, startPoint y: 700, endPoint x: 253, endPoint y: 691, distance: 14.2
click at [240, 700] on icon at bounding box center [238, 702] width 8 height 8
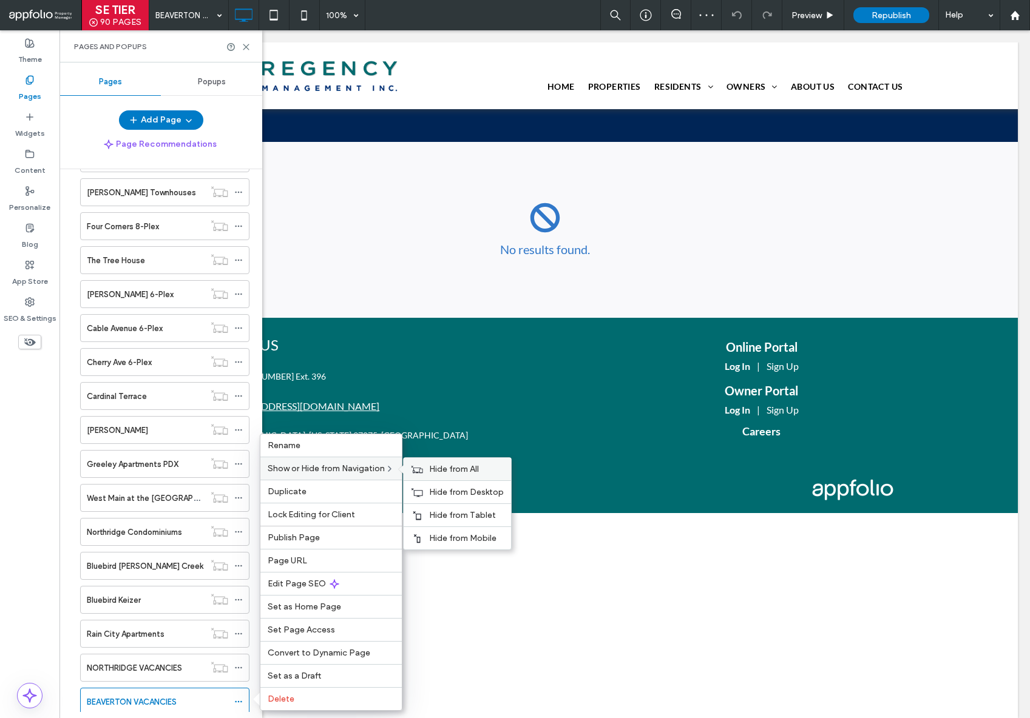
click at [448, 468] on span "Hide from All" at bounding box center [454, 469] width 50 height 10
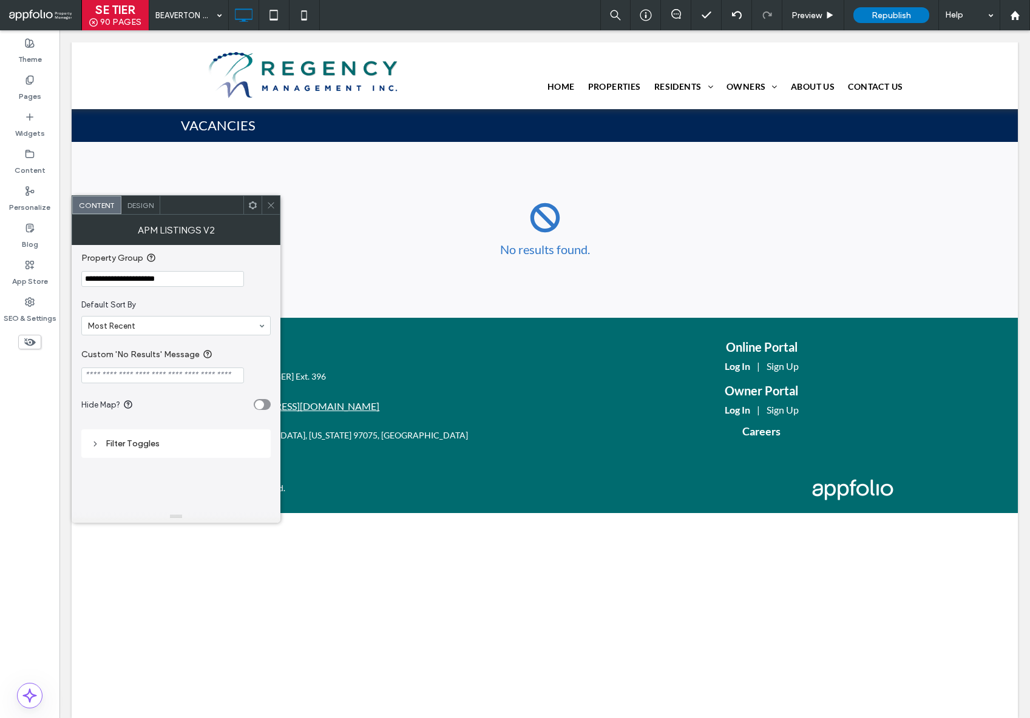
drag, startPoint x: 201, startPoint y: 282, endPoint x: 93, endPoint y: 284, distance: 108.6
click at [55, 273] on body ".wqwq-1{fill:#231f20;} .cls-1q, .cls-2q { fill-rule: evenodd; } .cls-2q { fill:…" at bounding box center [515, 359] width 1030 height 718
paste input "**********"
drag, startPoint x: 161, startPoint y: 278, endPoint x: 56, endPoint y: 279, distance: 104.4
click at [56, 279] on body ".wqwq-1{fill:#231f20;} .cls-1q, .cls-2q { fill-rule: evenodd; } .cls-2q { fill:…" at bounding box center [515, 359] width 1030 height 718
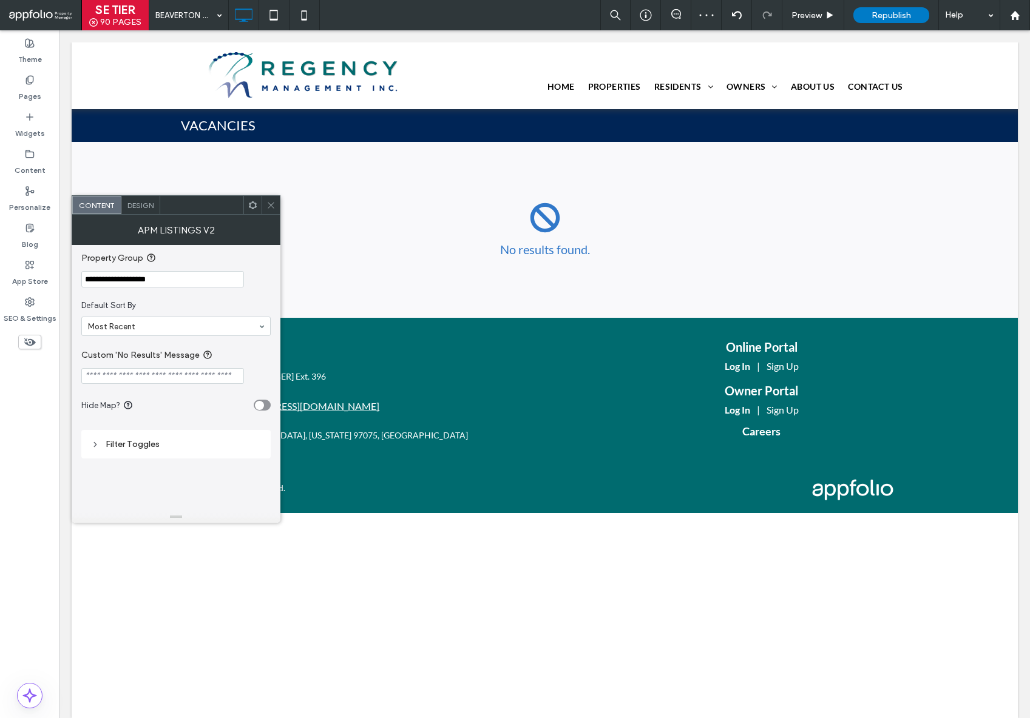
click at [203, 276] on input "**********" at bounding box center [162, 279] width 163 height 16
type input "**********"
drag, startPoint x: 271, startPoint y: 204, endPoint x: 255, endPoint y: 206, distance: 16.0
click at [270, 204] on icon at bounding box center [270, 205] width 9 height 9
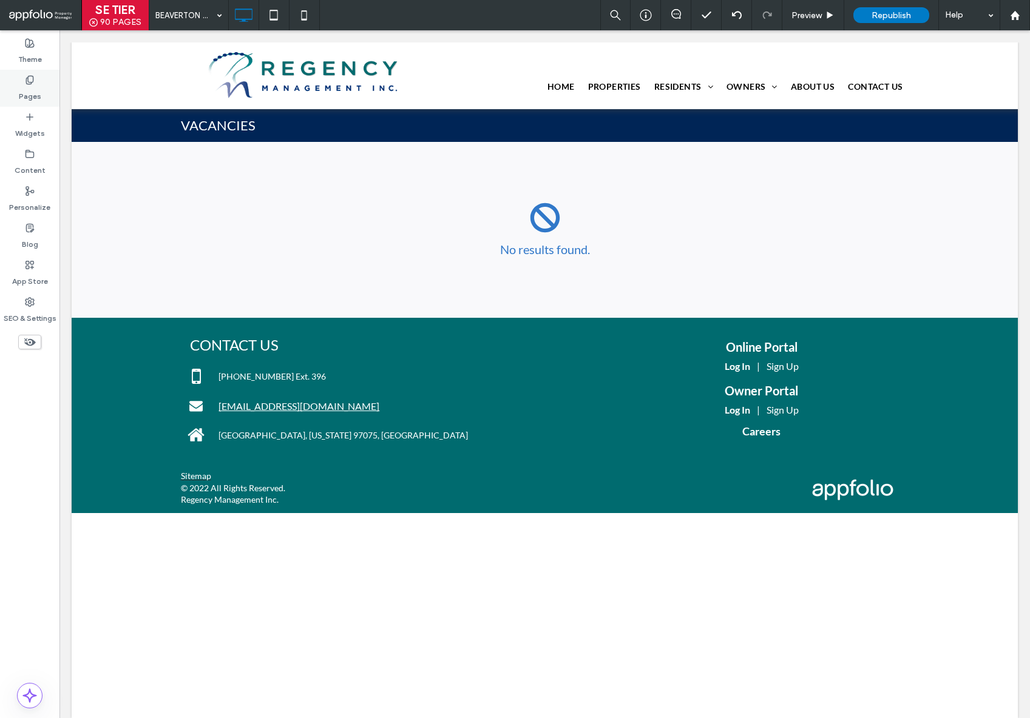
click at [25, 101] on label "Pages" at bounding box center [30, 93] width 22 height 17
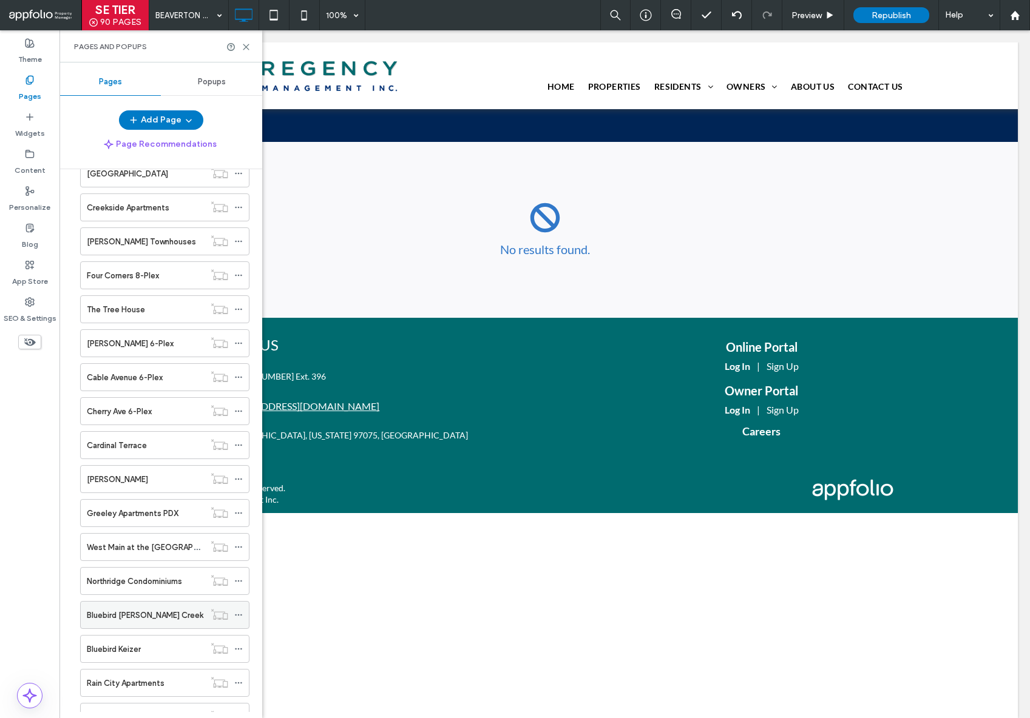
scroll to position [2560, 0]
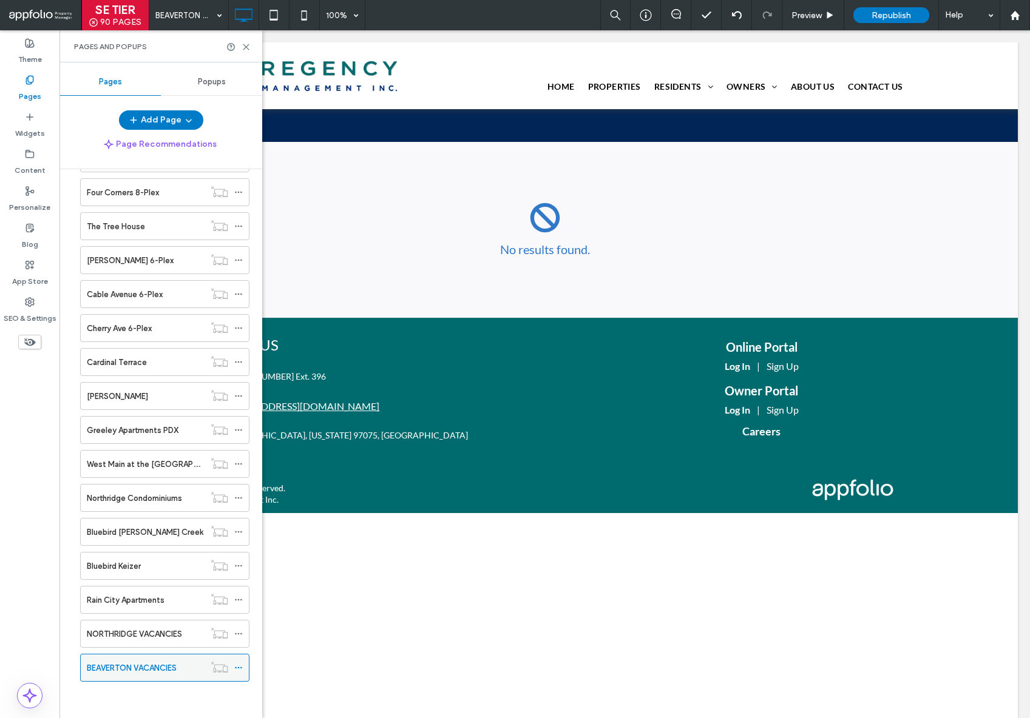
click at [237, 669] on icon at bounding box center [238, 668] width 8 height 8
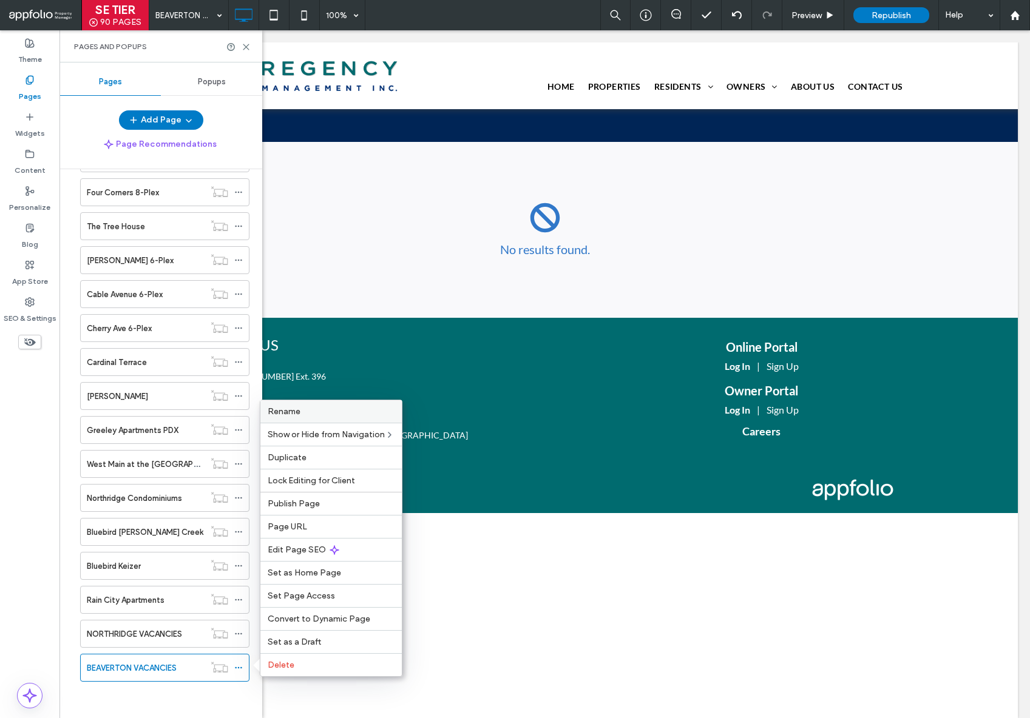
click at [334, 410] on label "Rename" at bounding box center [331, 412] width 127 height 10
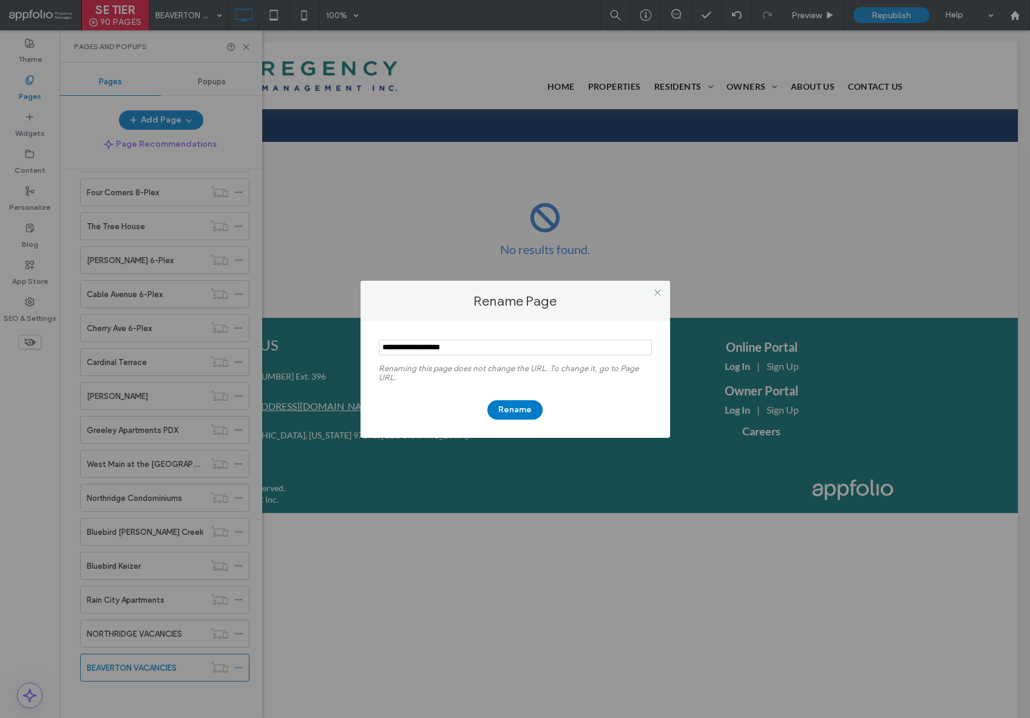
drag, startPoint x: 428, startPoint y: 346, endPoint x: 348, endPoint y: 339, distance: 80.4
click at [348, 339] on div "Rename Page Renaming this page does not change the URL. To change it, go to Pag…" at bounding box center [515, 359] width 1030 height 718
type input "**********"
click at [517, 405] on button "Rename" at bounding box center [514, 409] width 55 height 19
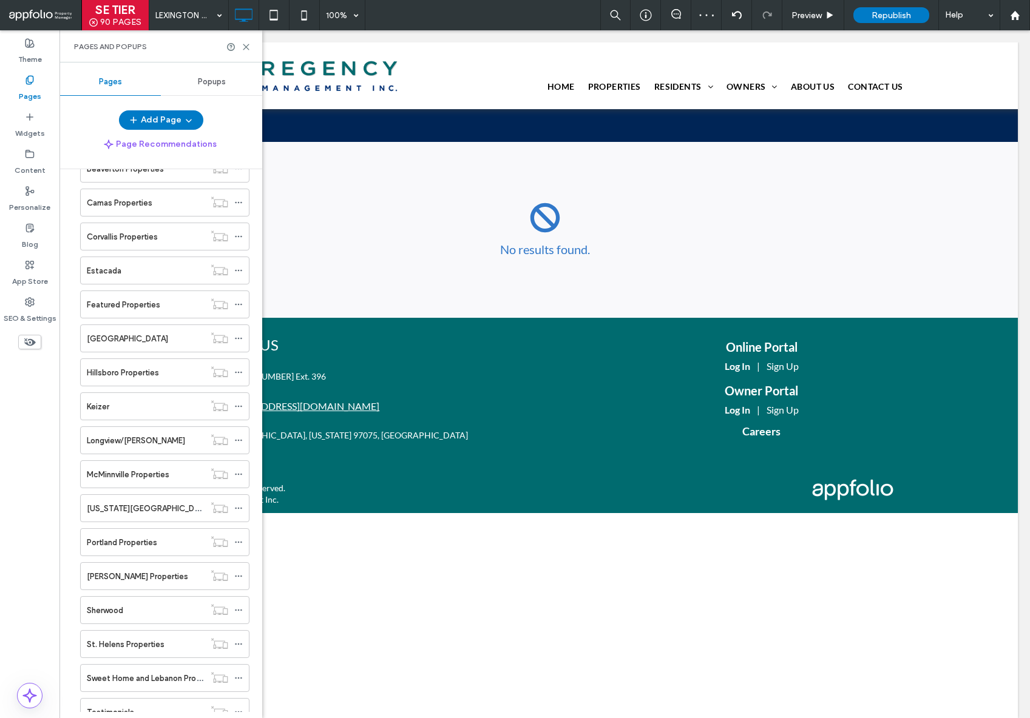
scroll to position [0, 0]
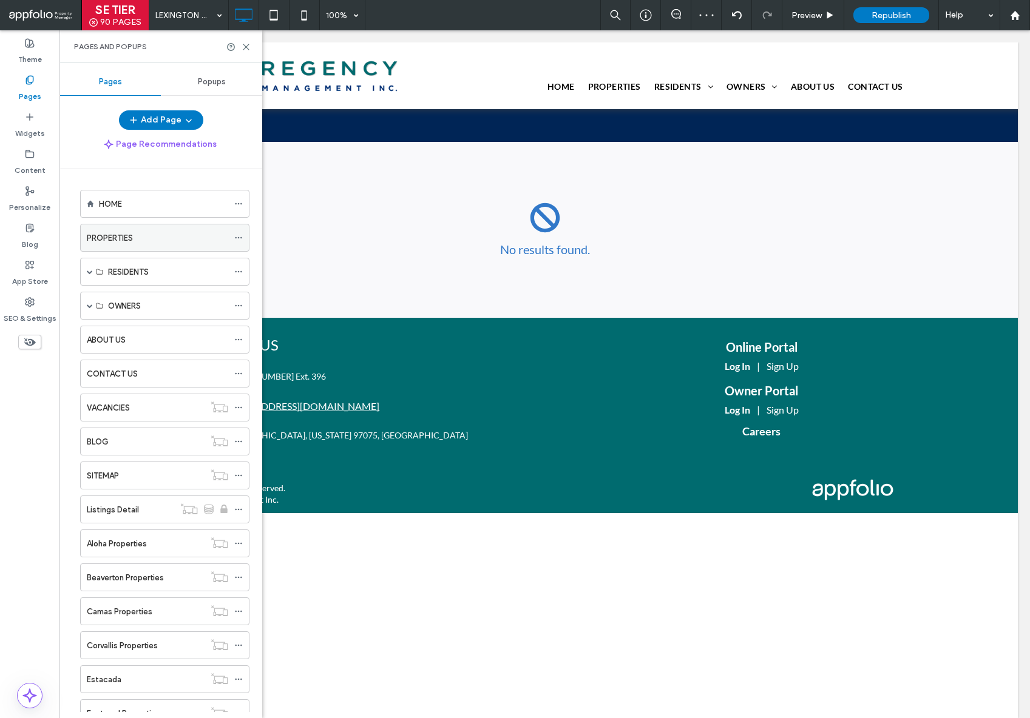
click at [102, 237] on label "PROPERTIES" at bounding box center [110, 238] width 46 height 21
click at [246, 46] on use at bounding box center [245, 46] width 5 height 5
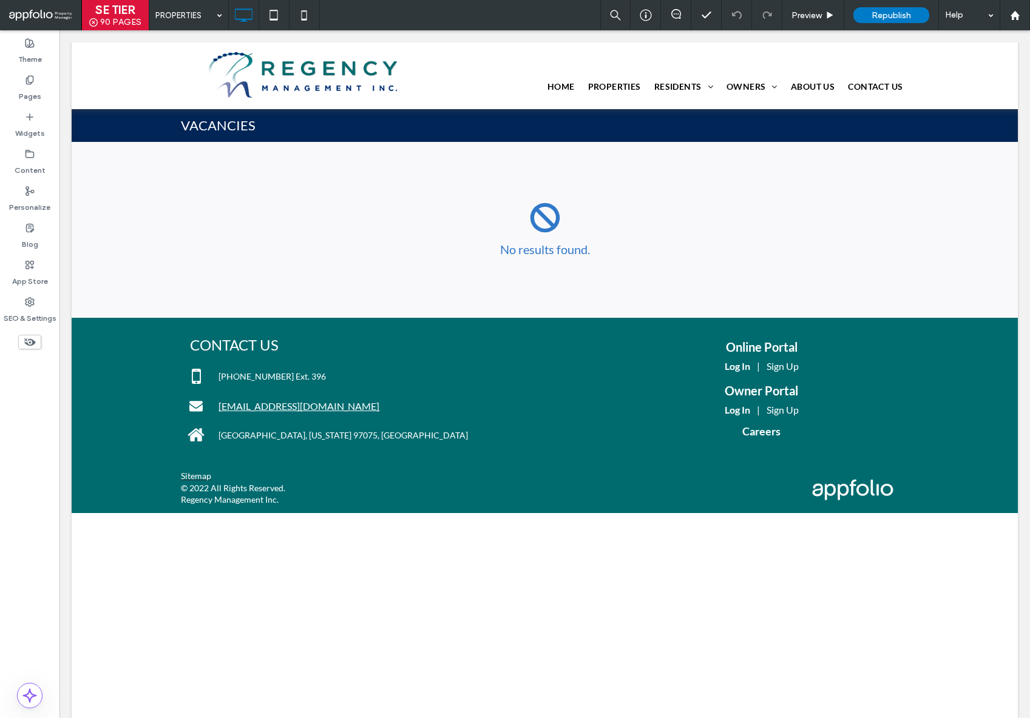
type input "****"
type input "**"
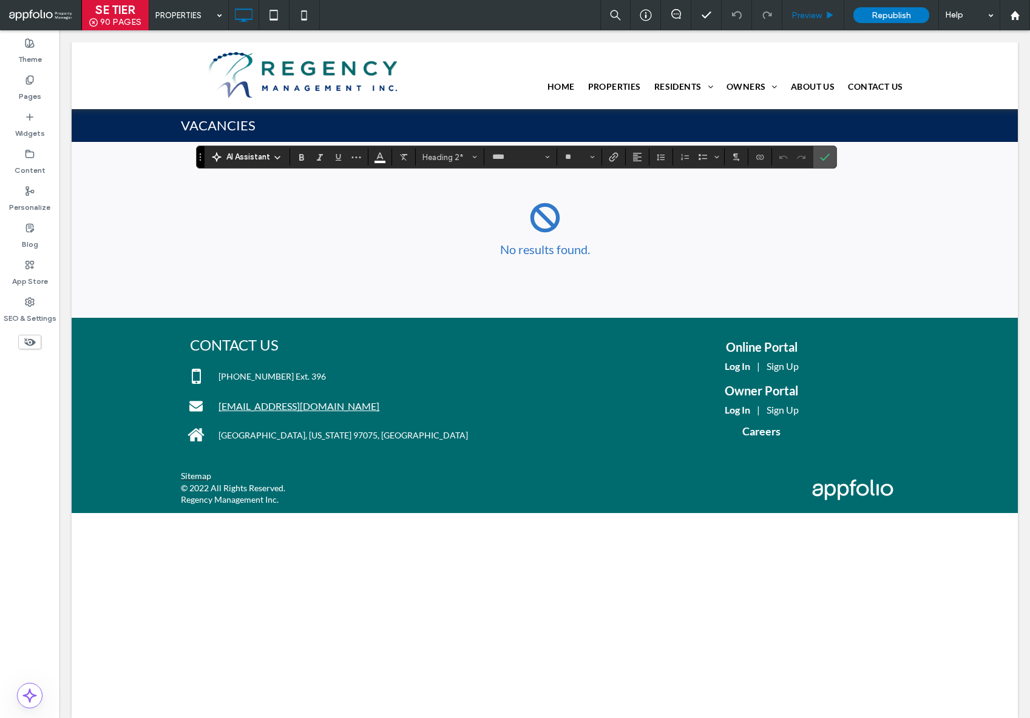
click at [811, 19] on span "Preview" at bounding box center [806, 15] width 30 height 10
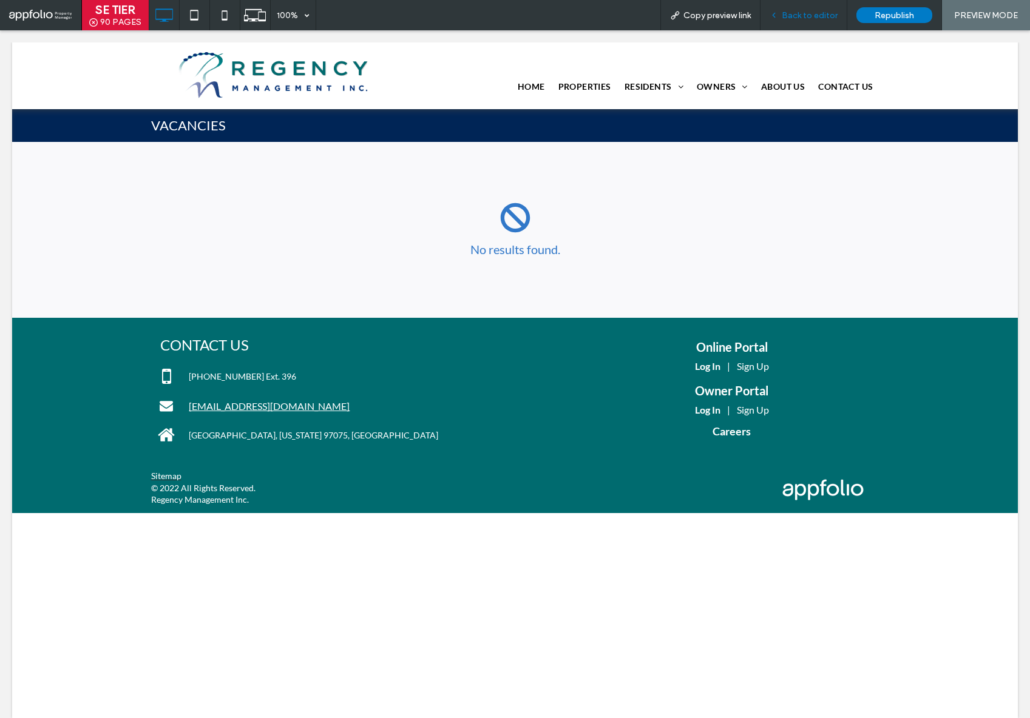
click at [809, 17] on span "Back to editor" at bounding box center [809, 15] width 56 height 10
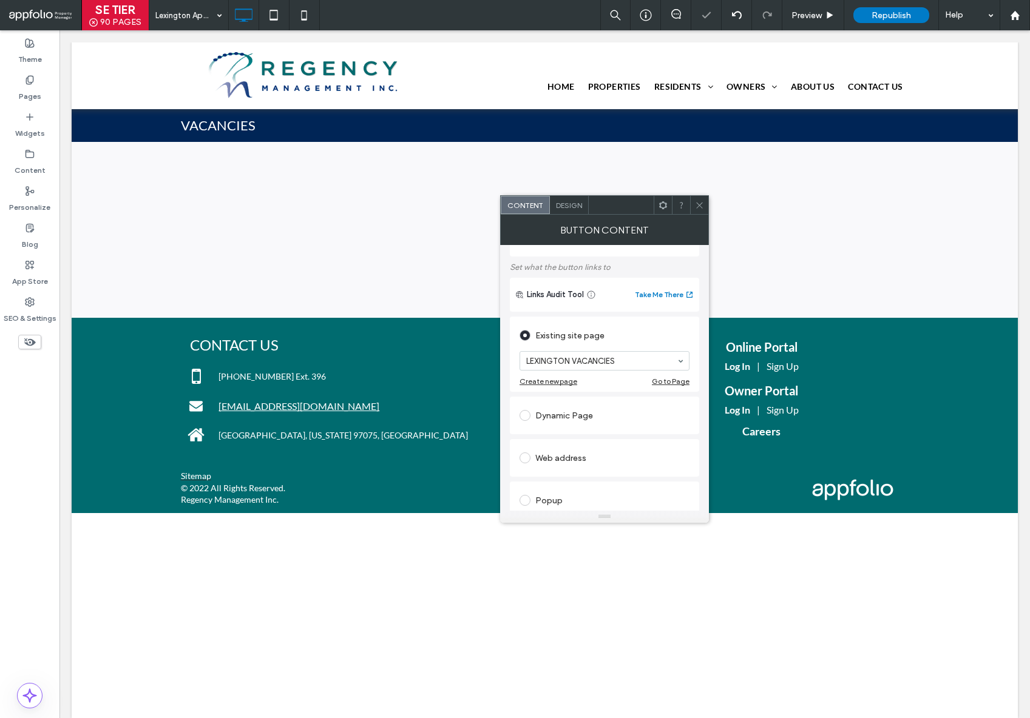
scroll to position [14, 0]
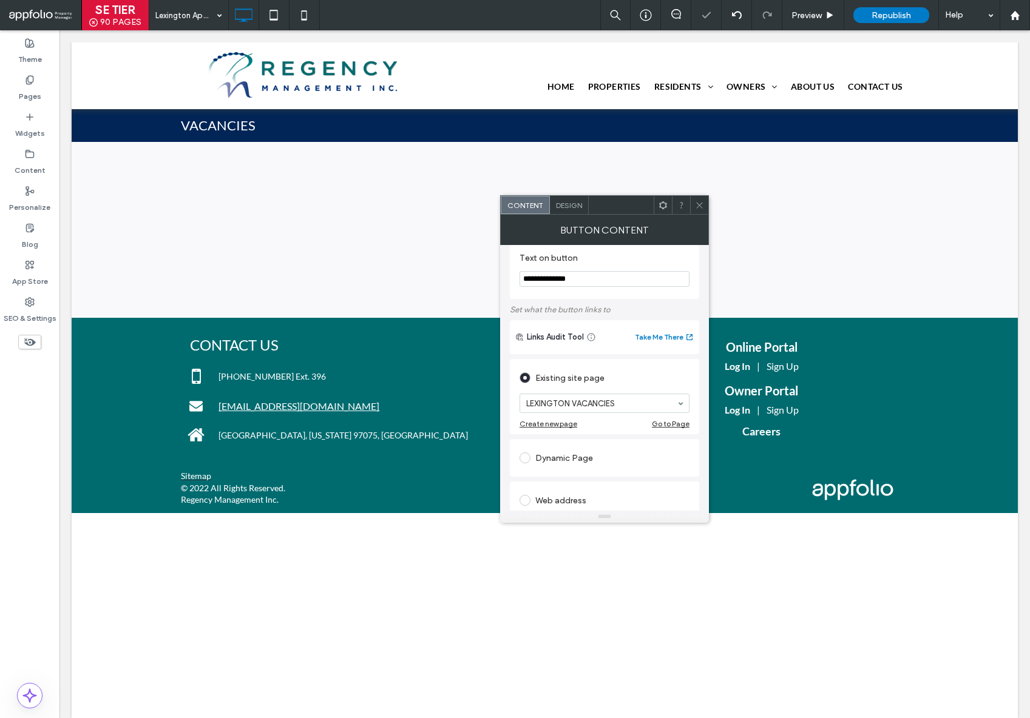
drag, startPoint x: 698, startPoint y: 203, endPoint x: 704, endPoint y: 196, distance: 8.6
click at [698, 203] on icon at bounding box center [699, 205] width 9 height 9
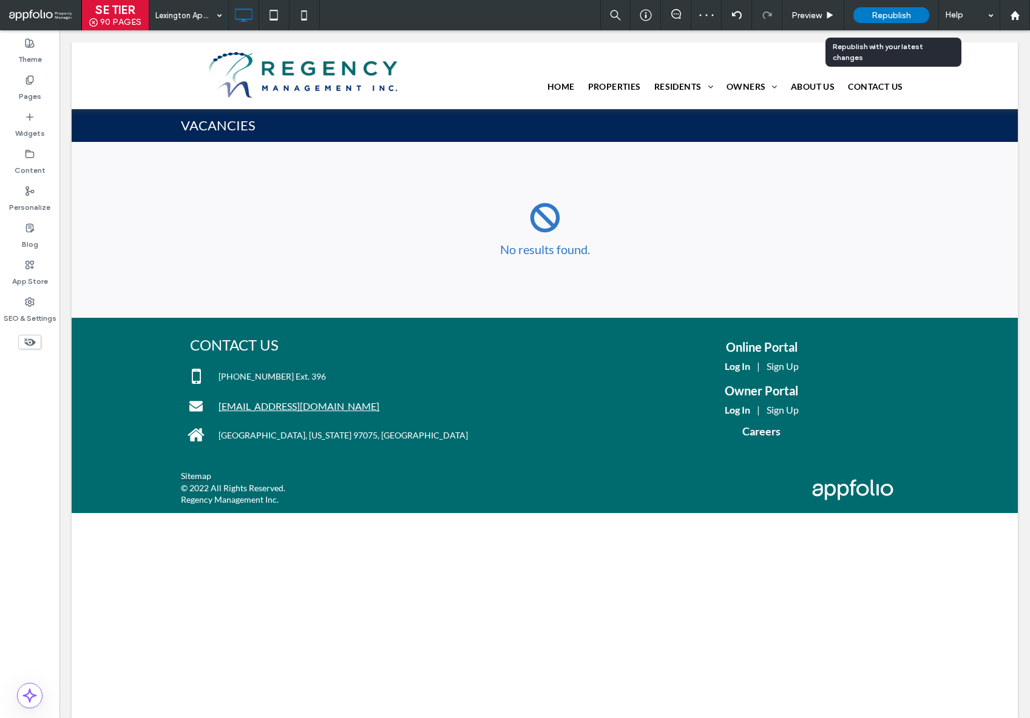
click at [891, 18] on span "Republish" at bounding box center [890, 15] width 39 height 10
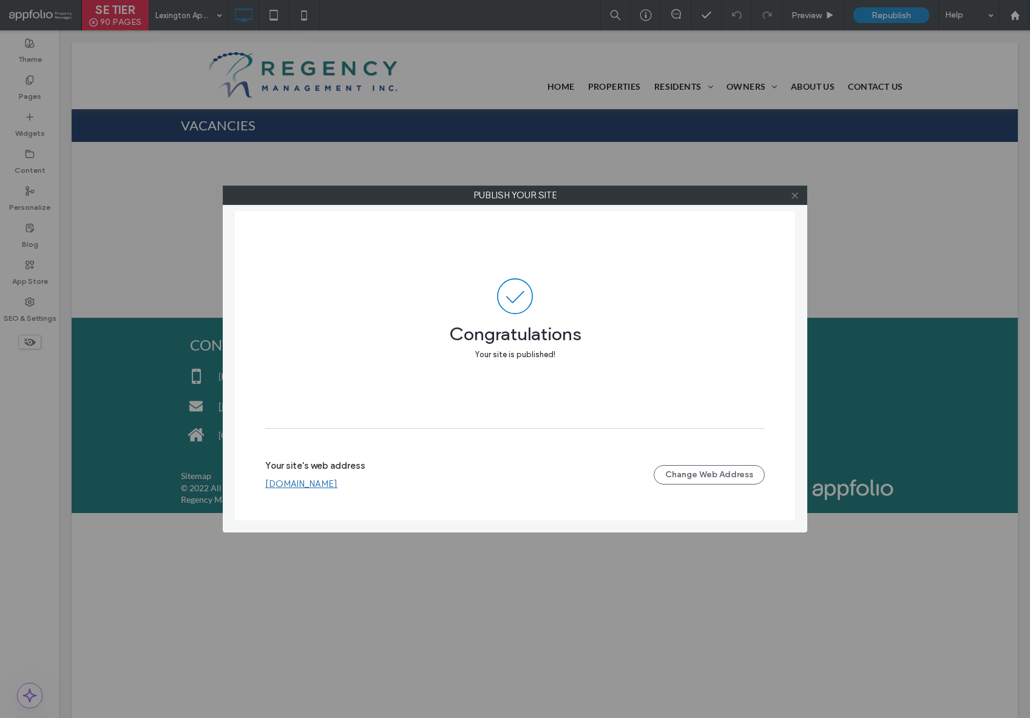
click at [795, 200] on span at bounding box center [794, 195] width 9 height 18
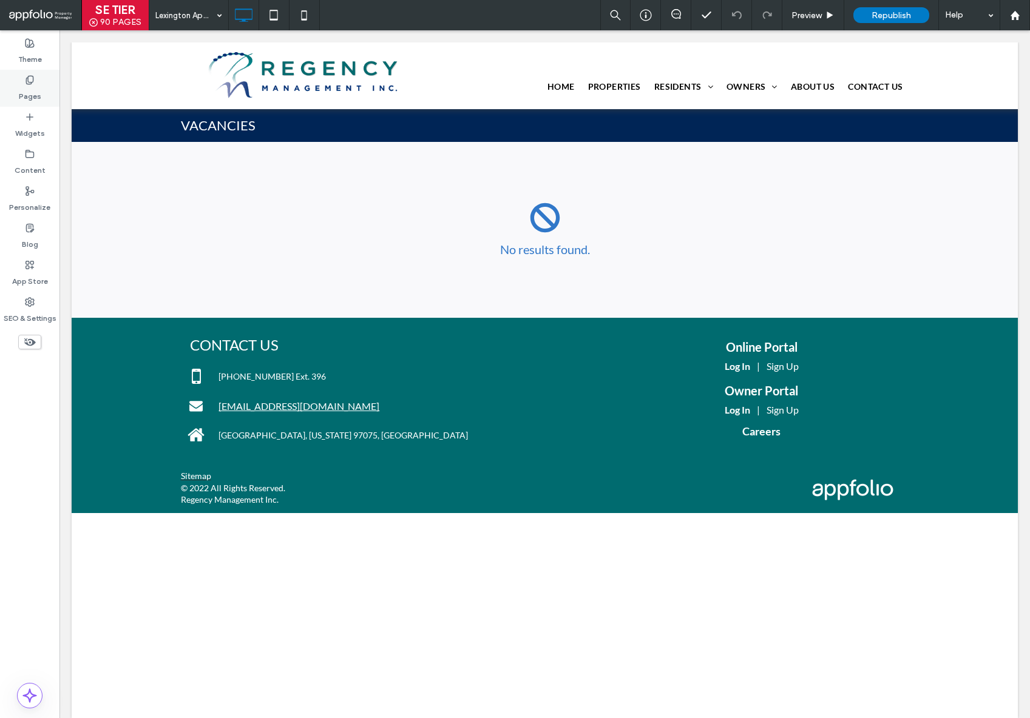
click at [28, 87] on label "Pages" at bounding box center [30, 93] width 22 height 17
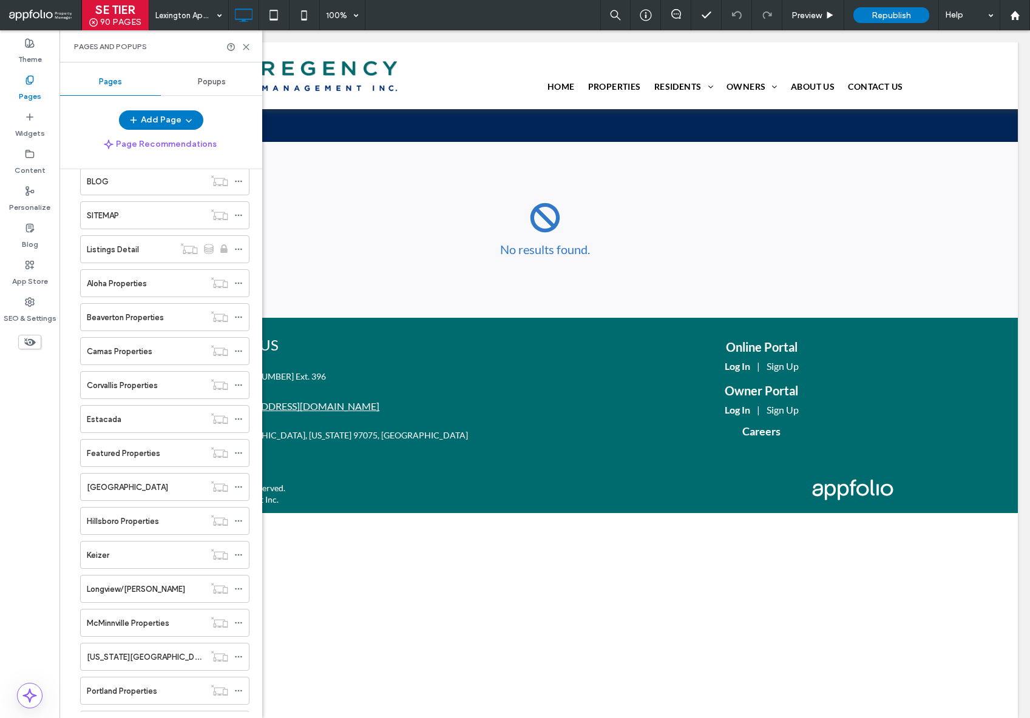
scroll to position [0, 0]
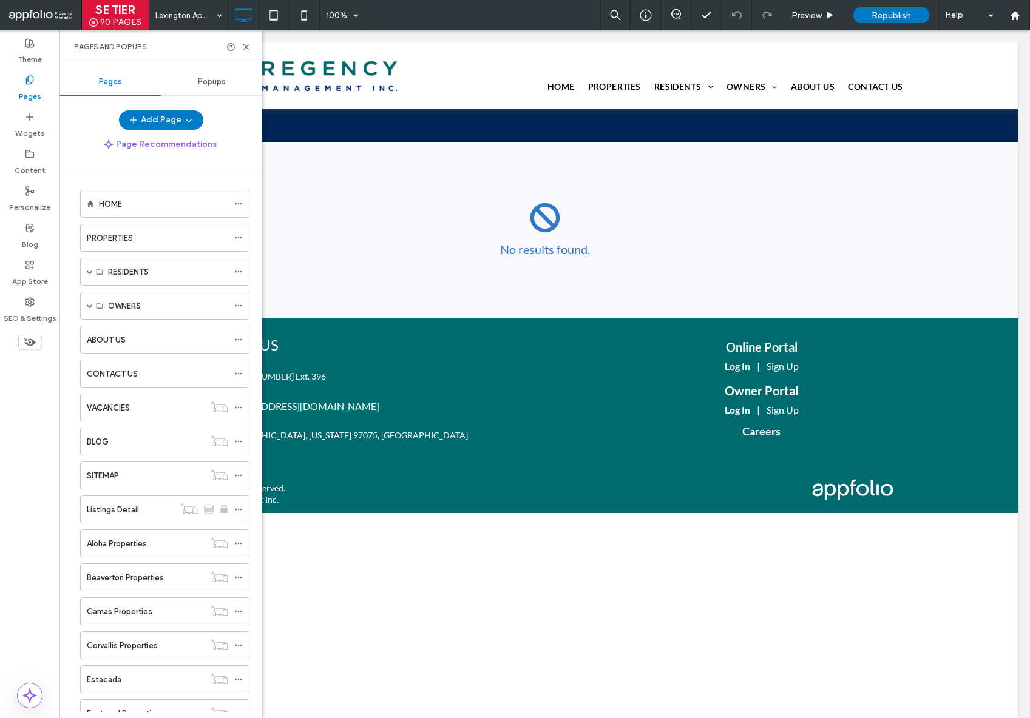
click at [127, 232] on label "PROPERTIES" at bounding box center [110, 238] width 46 height 21
click at [246, 43] on icon at bounding box center [245, 46] width 9 height 9
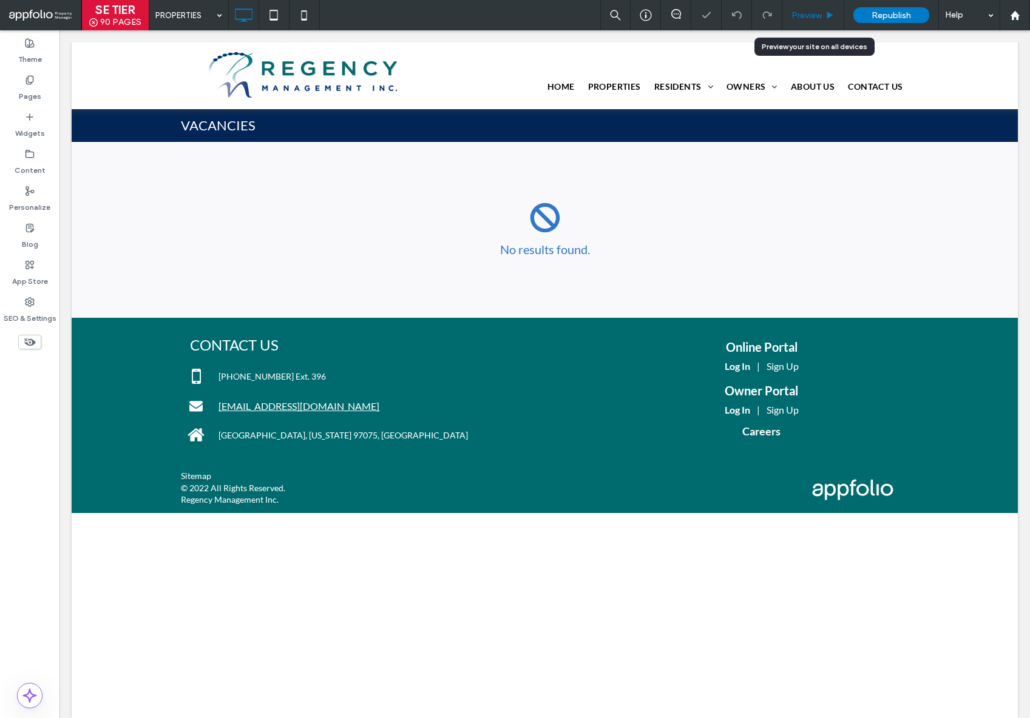
click at [816, 20] on div "Preview" at bounding box center [813, 15] width 62 height 30
click at [815, 18] on span "Preview" at bounding box center [806, 15] width 30 height 10
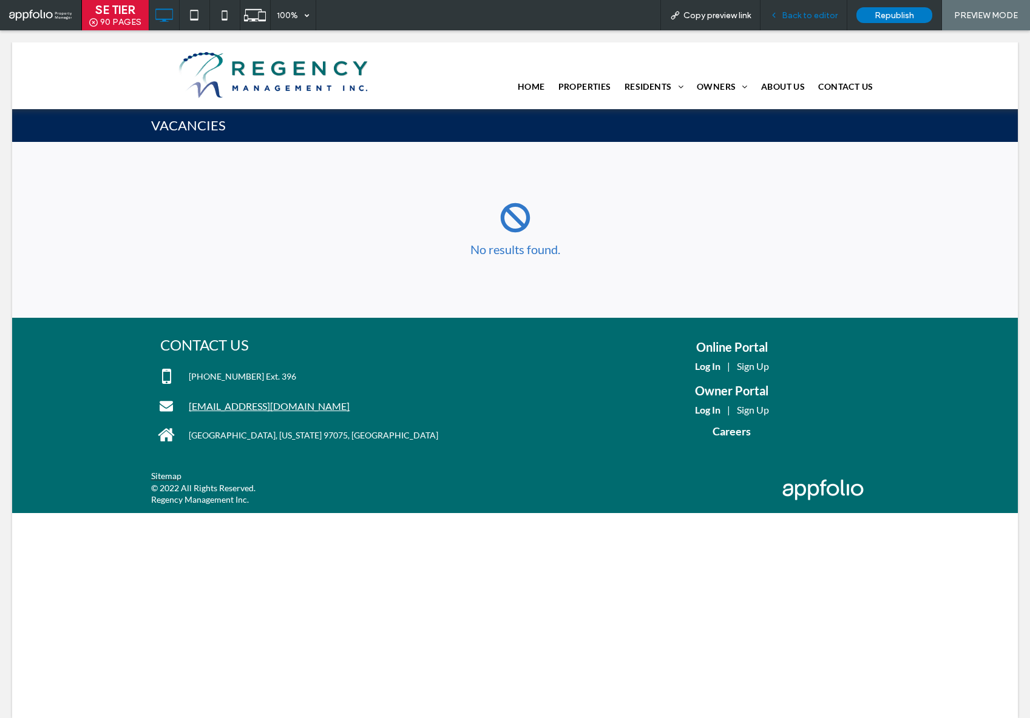
click at [801, 20] on span "Back to editor" at bounding box center [809, 15] width 56 height 10
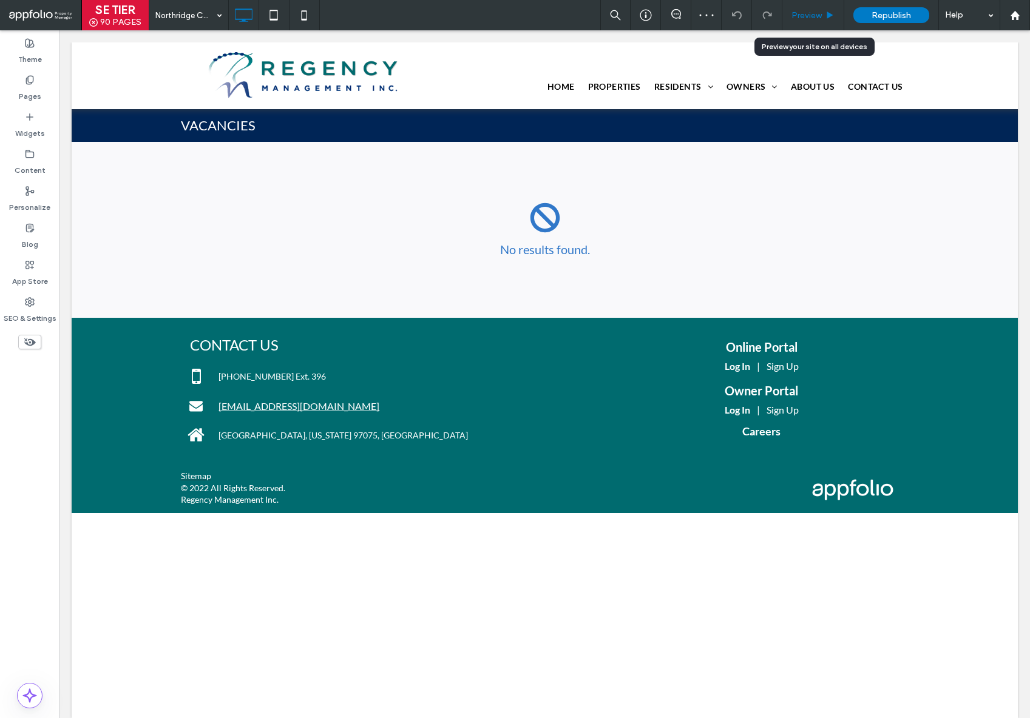
click at [807, 16] on span "Preview" at bounding box center [806, 15] width 30 height 10
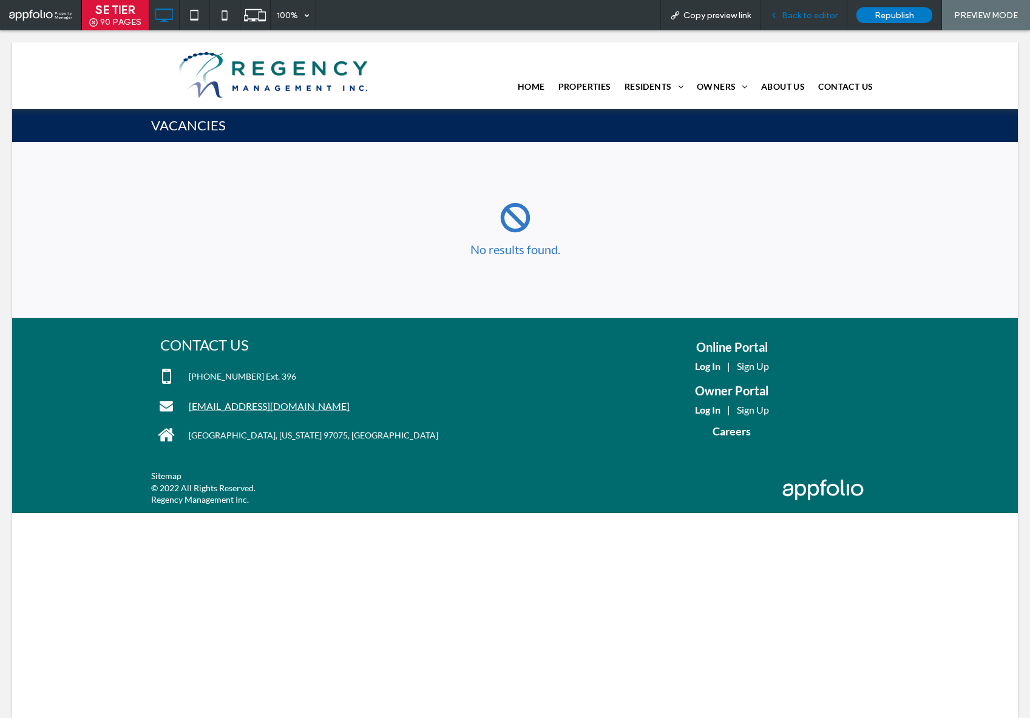
click at [798, 16] on span "Back to editor" at bounding box center [809, 15] width 56 height 10
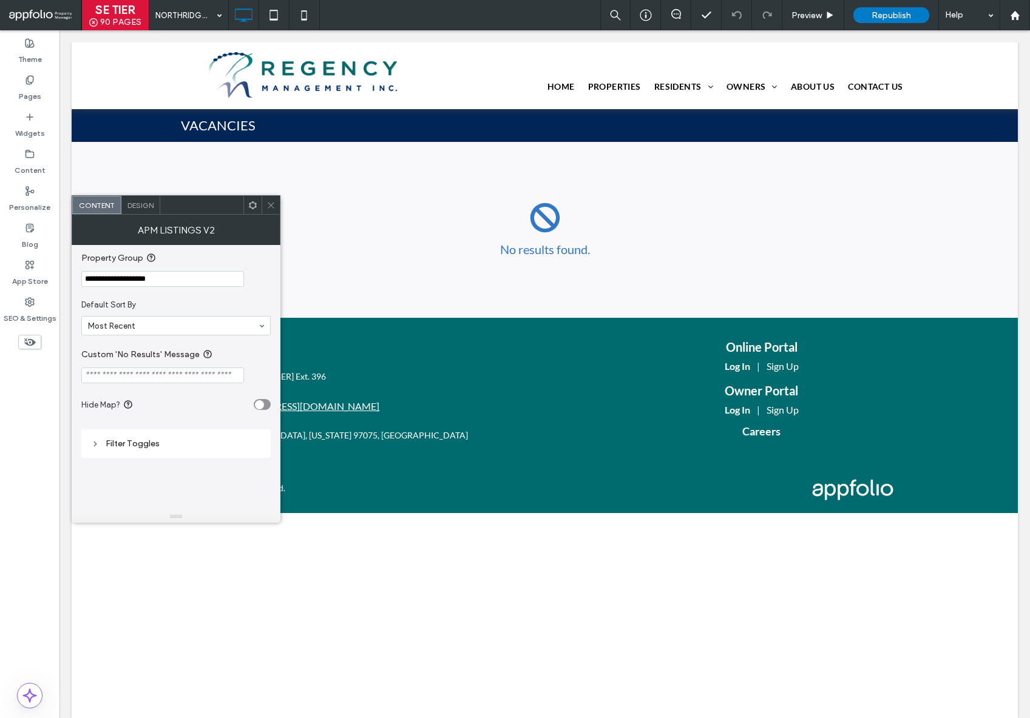
click at [162, 380] on input "Custom 'No Results' Message" at bounding box center [162, 376] width 163 height 16
click at [195, 376] on input "Custom 'No Results' Message" at bounding box center [162, 376] width 163 height 16
type input "**********"
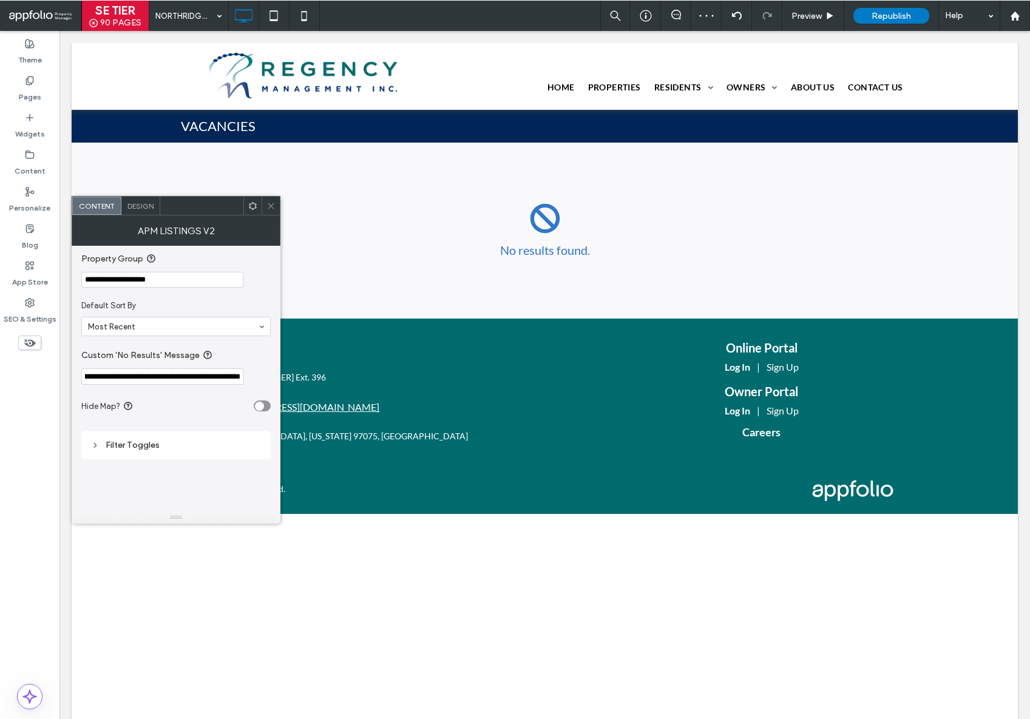
scroll to position [0, 0]
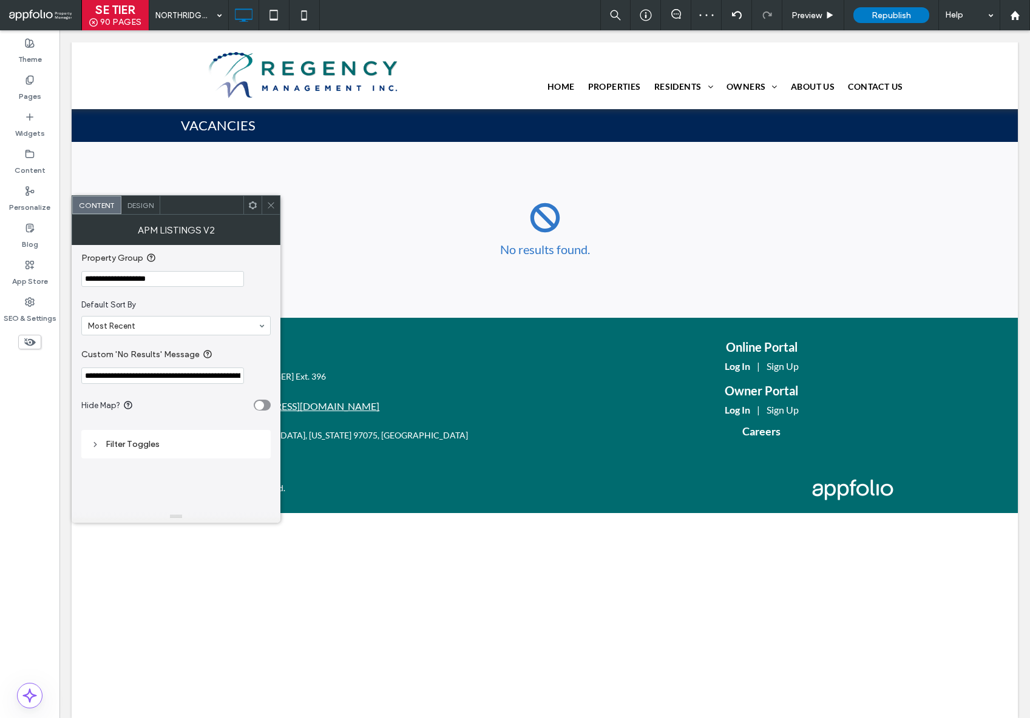
click at [197, 300] on span "Default Sort By" at bounding box center [173, 305] width 184 height 12
click at [141, 447] on div "Filter Toggles" at bounding box center [176, 444] width 170 height 10
click at [141, 201] on span "Design" at bounding box center [140, 205] width 26 height 9
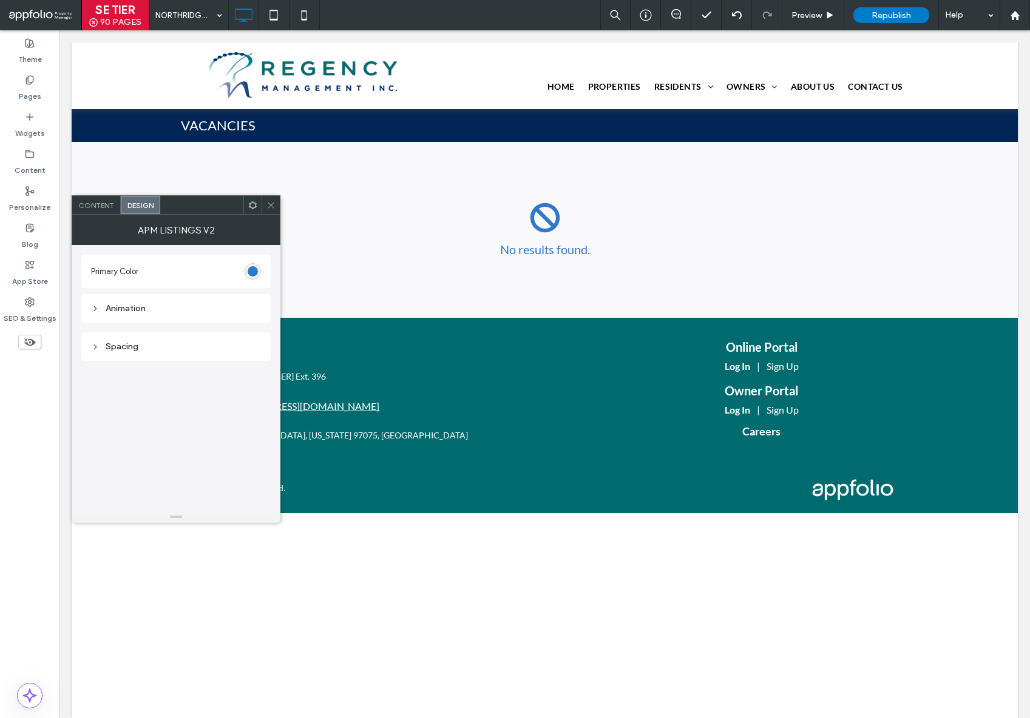
click at [268, 204] on icon at bounding box center [270, 205] width 9 height 9
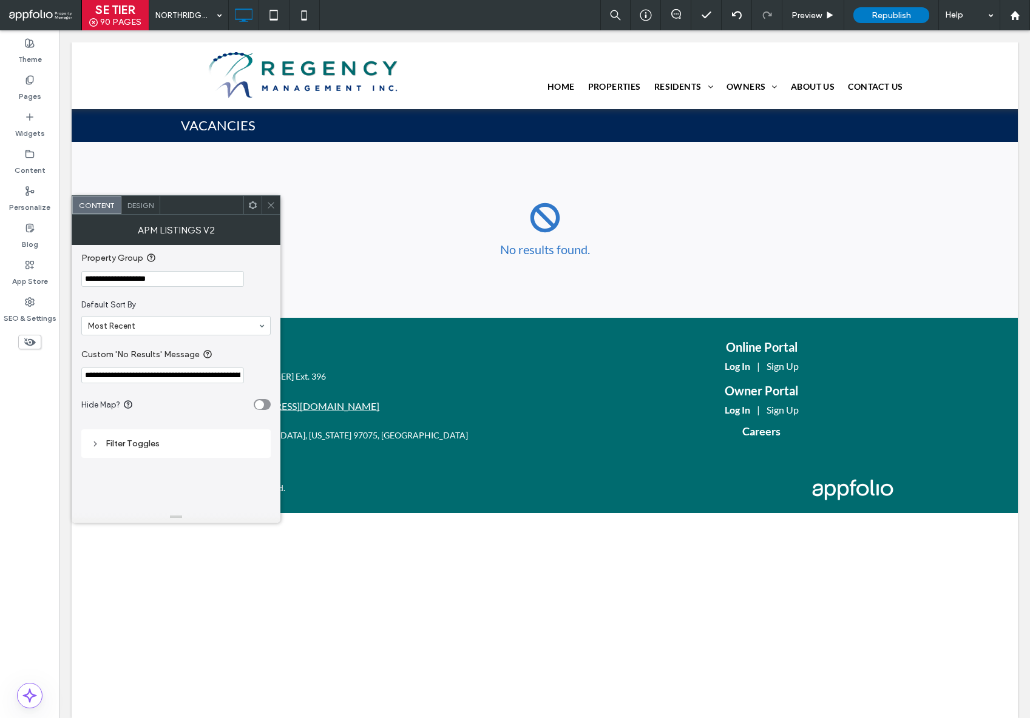
click at [195, 380] on input "**********" at bounding box center [162, 376] width 163 height 16
click at [192, 377] on input "**********" at bounding box center [162, 376] width 163 height 16
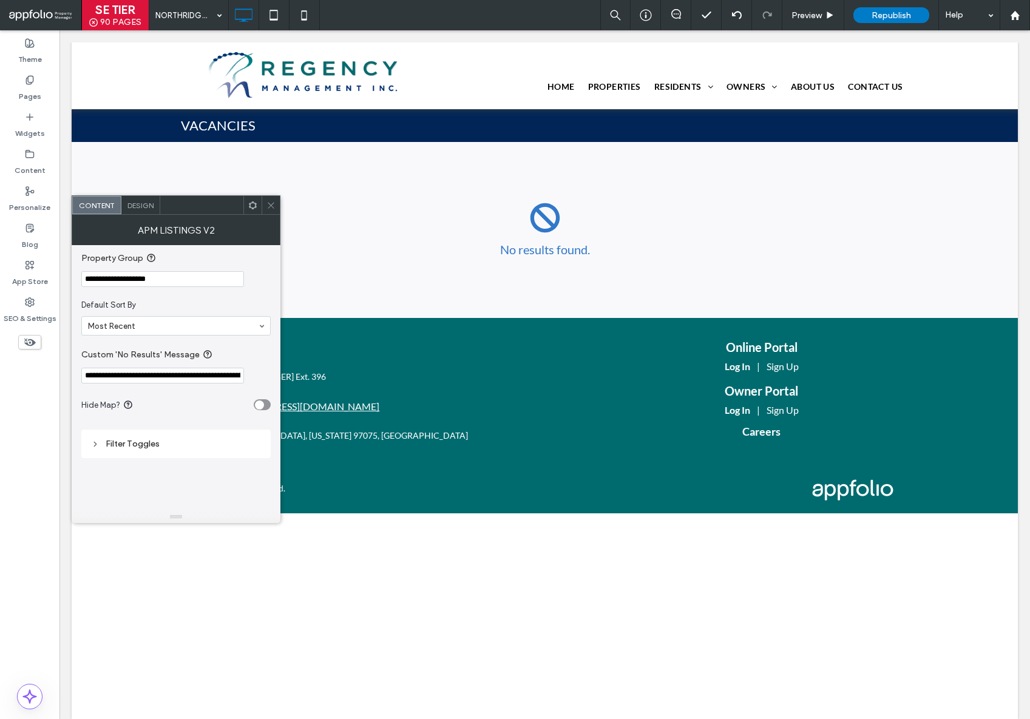
click at [192, 377] on input "**********" at bounding box center [162, 376] width 163 height 16
paste input "**********"
type input "**********"
click at [248, 349] on label "Custom 'No Results' Message" at bounding box center [173, 355] width 184 height 15
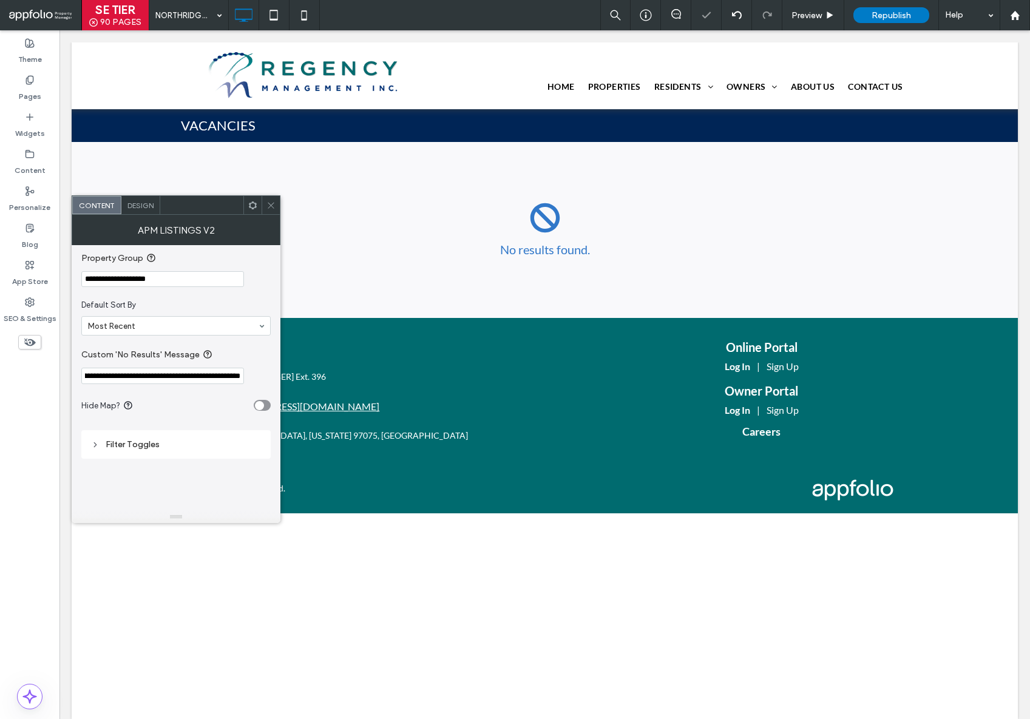
scroll to position [0, 0]
click at [268, 206] on icon at bounding box center [270, 205] width 9 height 9
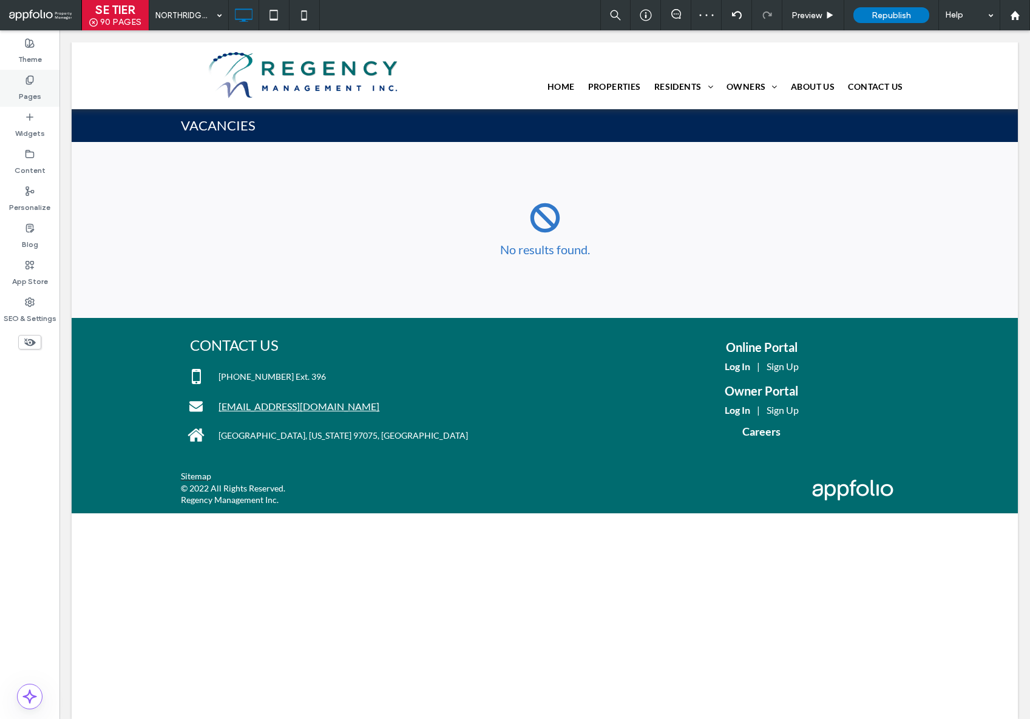
click at [25, 85] on label "Pages" at bounding box center [30, 93] width 22 height 17
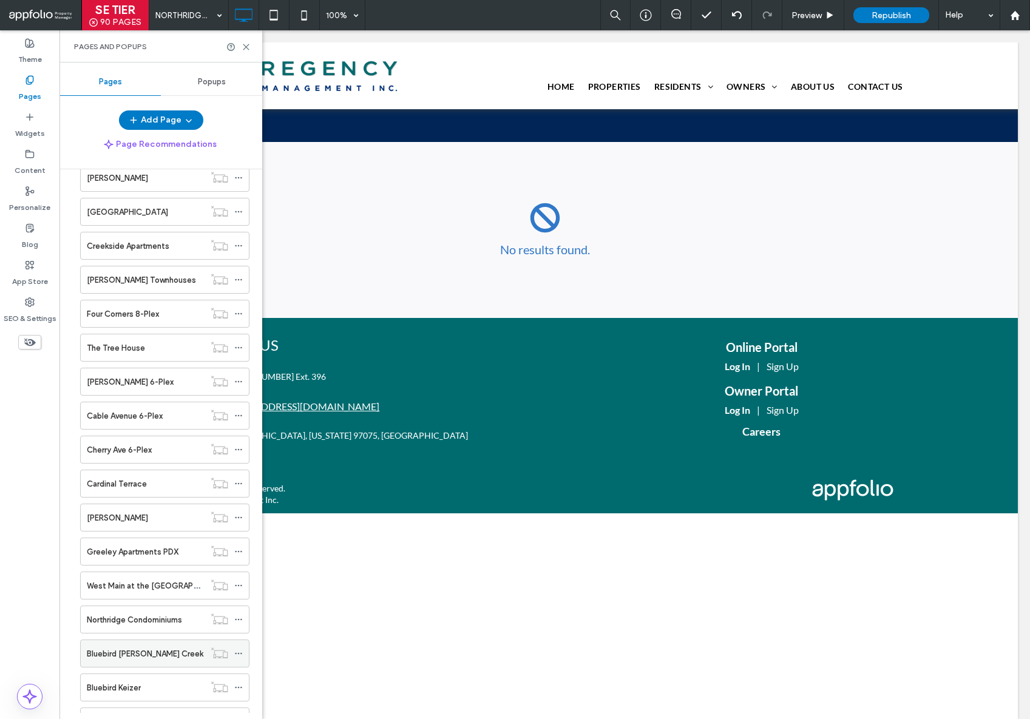
scroll to position [2559, 0]
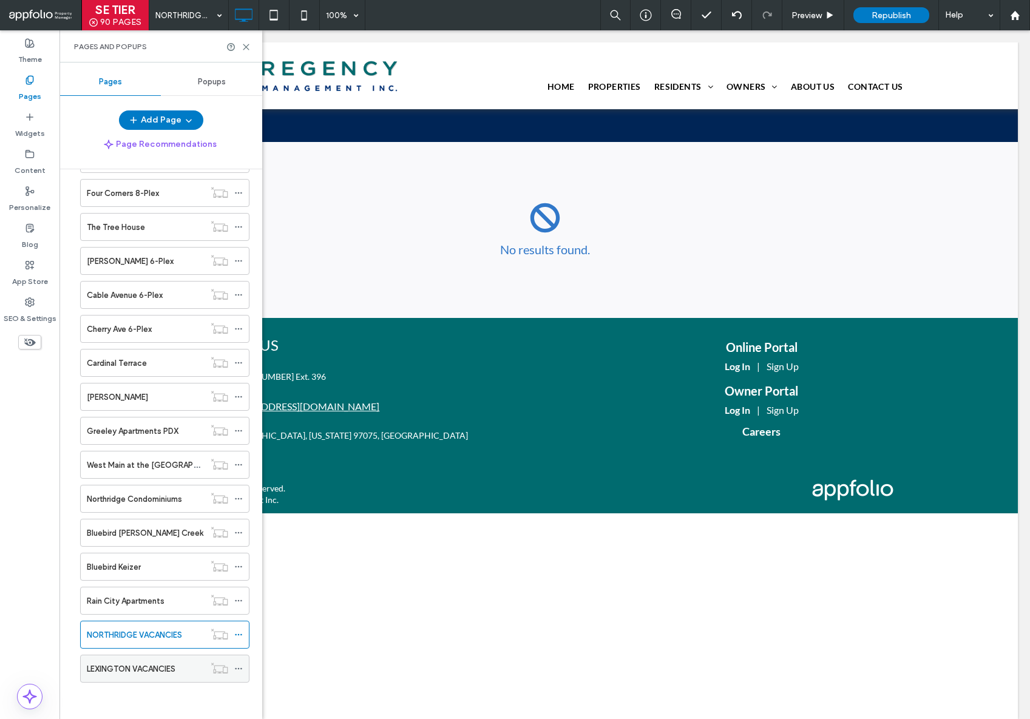
click at [133, 661] on label "LEXINGTON VACANCIES" at bounding box center [131, 668] width 89 height 21
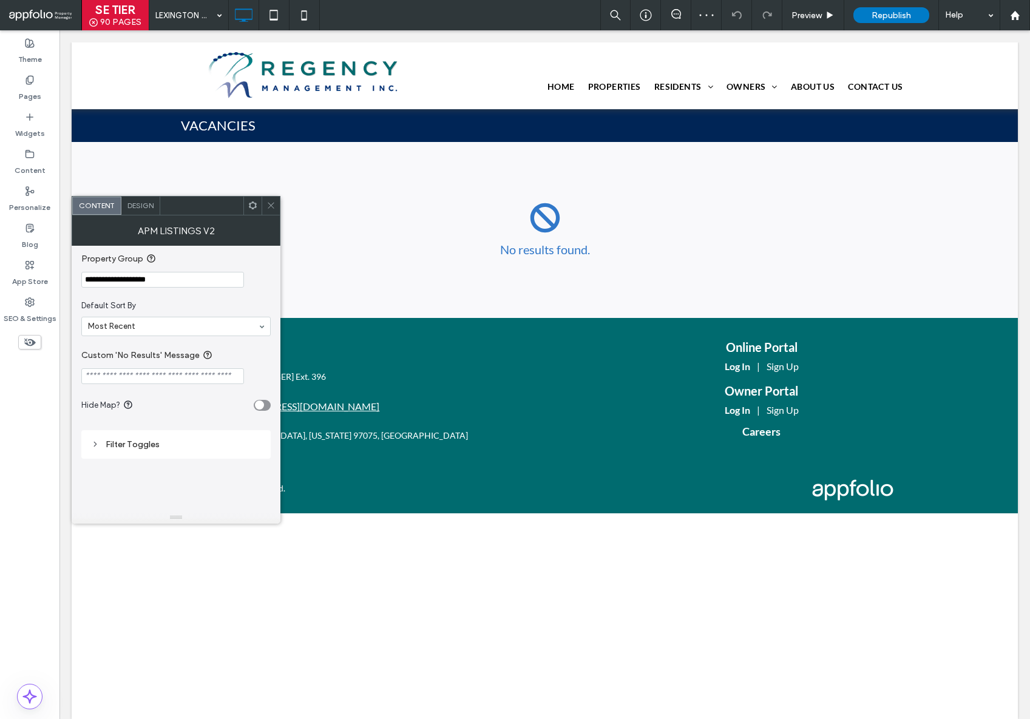
click at [183, 378] on input "Custom 'No Results' Message" at bounding box center [162, 376] width 163 height 16
paste input "**********"
type input "**********"
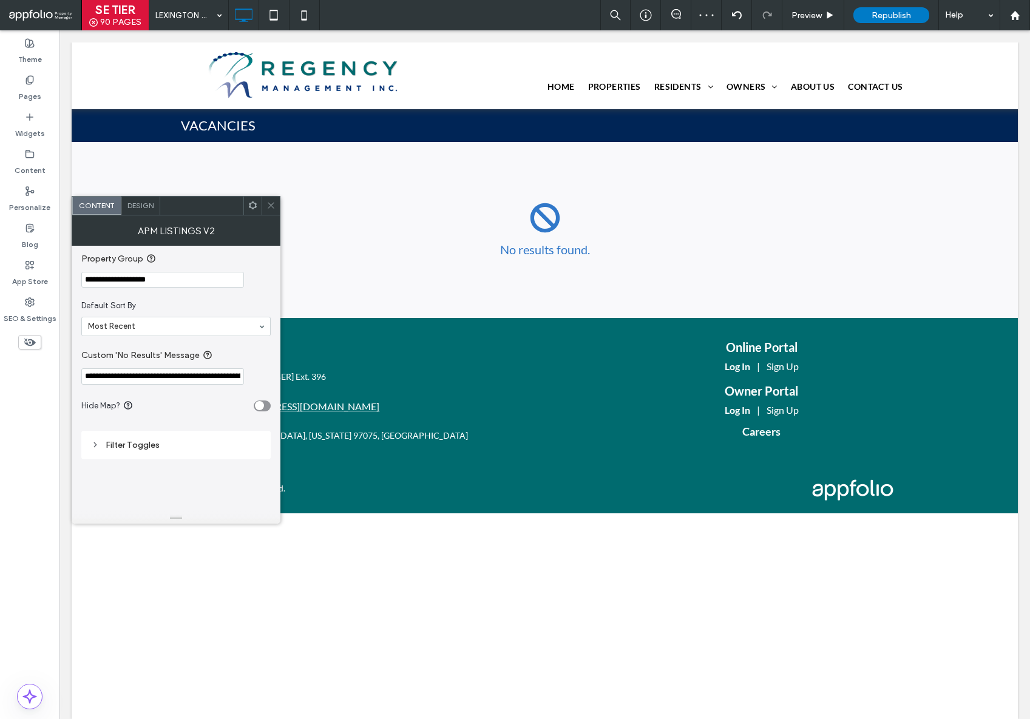
click at [234, 352] on label "Custom 'No Results' Message" at bounding box center [173, 355] width 184 height 15
click at [274, 207] on icon at bounding box center [270, 205] width 9 height 9
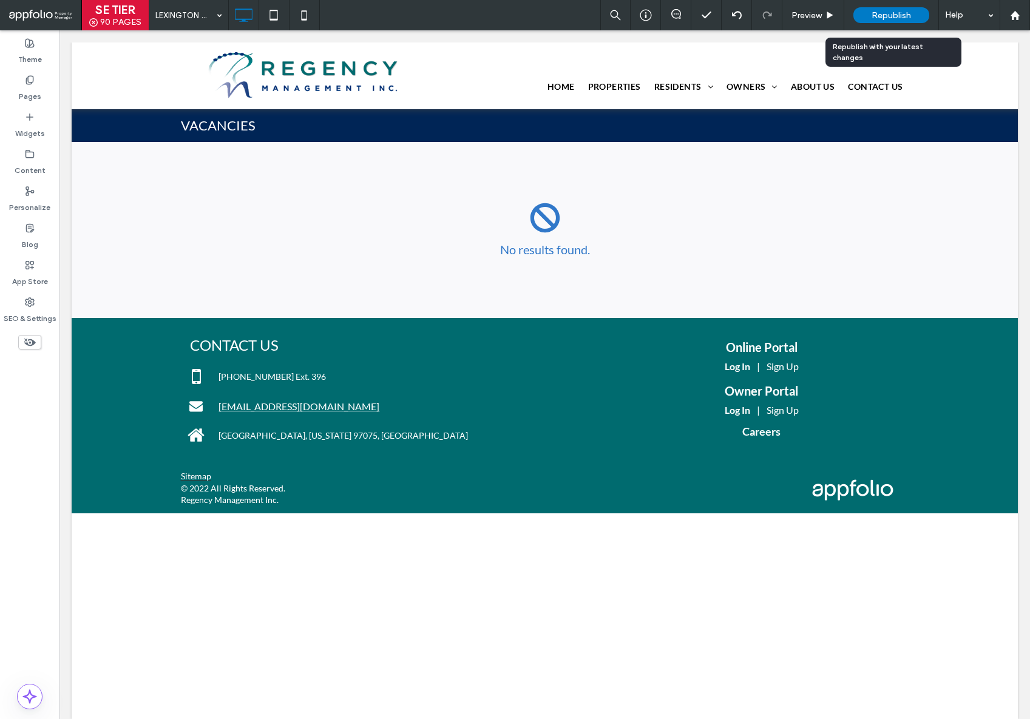
drag, startPoint x: 872, startPoint y: 18, endPoint x: 845, endPoint y: 10, distance: 29.0
click at [872, 18] on span "Republish" at bounding box center [890, 15] width 39 height 10
